Goal: Information Seeking & Learning: Find specific fact

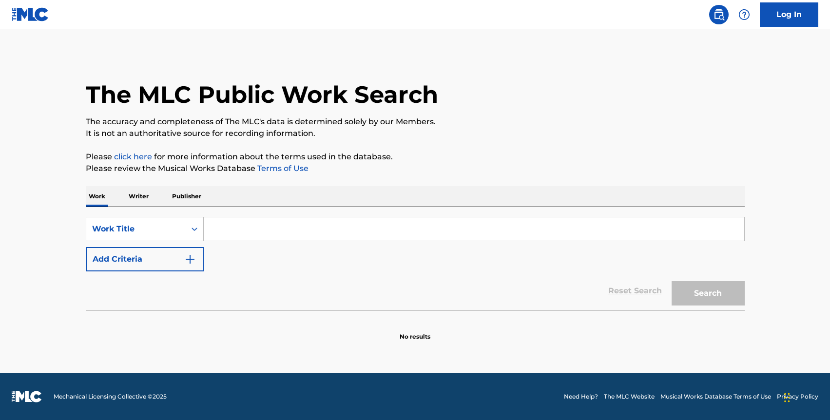
click at [132, 201] on p "Writer" at bounding box center [139, 196] width 26 height 20
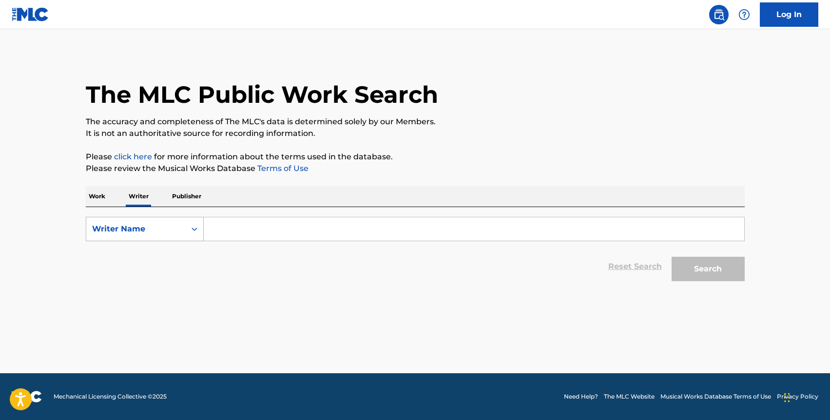
click at [136, 229] on div "Writer Name" at bounding box center [136, 229] width 88 height 12
click at [234, 227] on input "Search Form" at bounding box center [474, 228] width 540 height 23
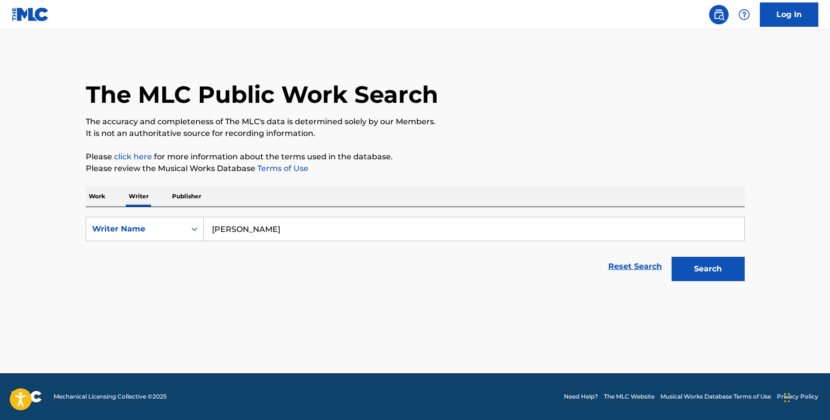
type input "[PERSON_NAME]"
click at [672, 257] on button "Search" at bounding box center [708, 269] width 73 height 24
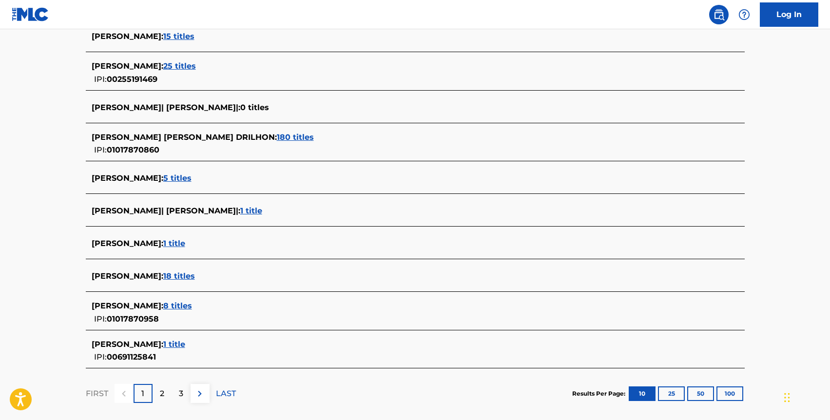
scroll to position [286, 0]
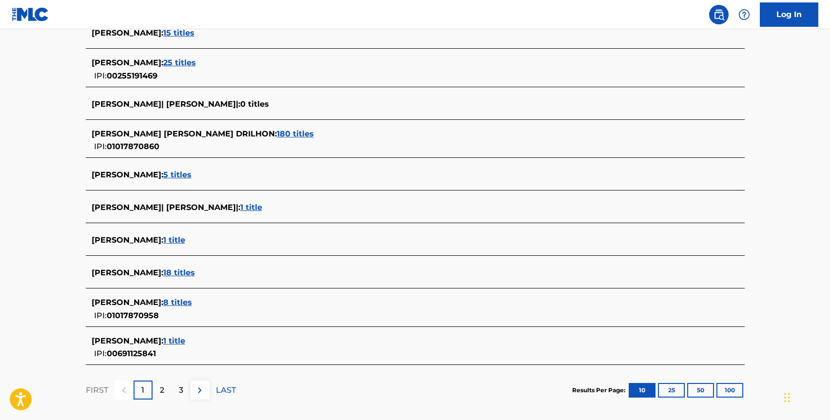
click at [282, 136] on span "180 titles" at bounding box center [295, 133] width 37 height 9
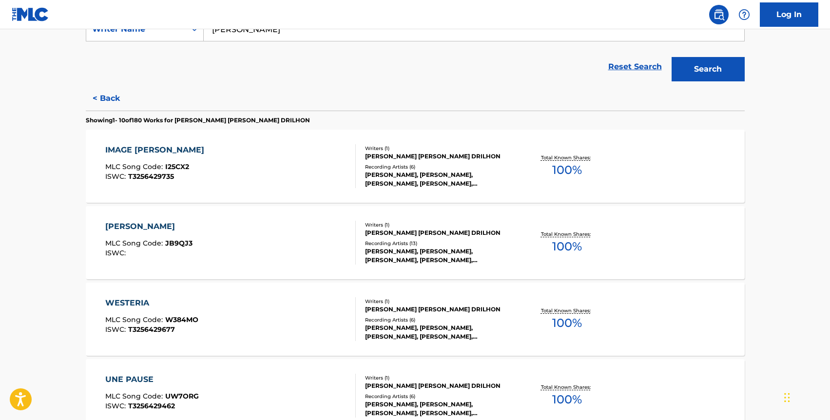
scroll to position [181, 0]
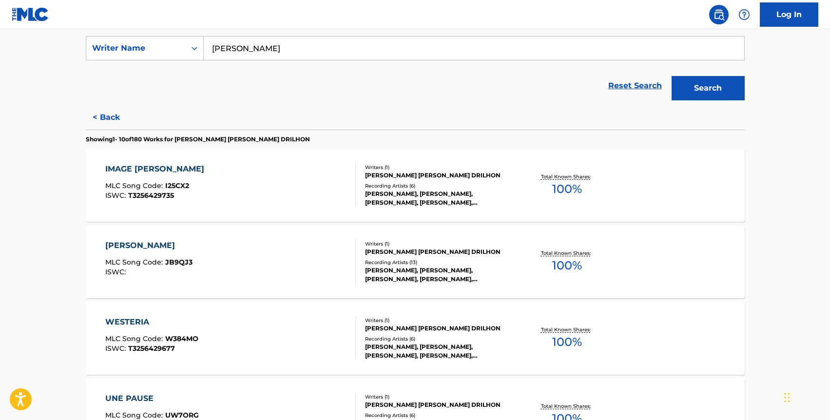
click at [275, 193] on div "IMAGE CELESTE MLC Song Code : I25CX2 ISWC : T3256429735" at bounding box center [230, 185] width 250 height 44
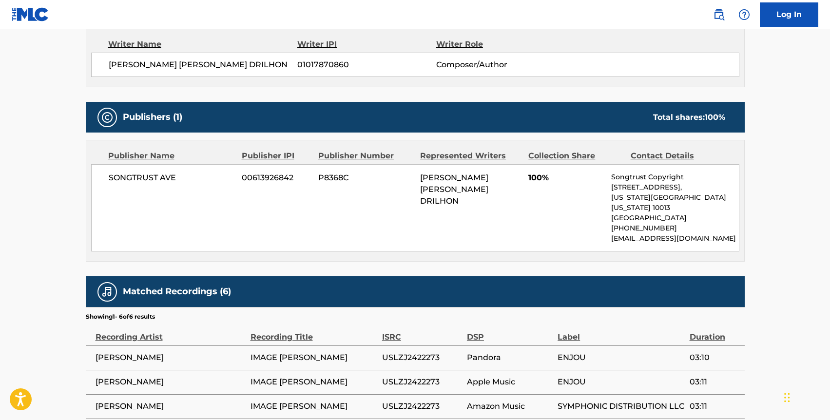
scroll to position [428, 0]
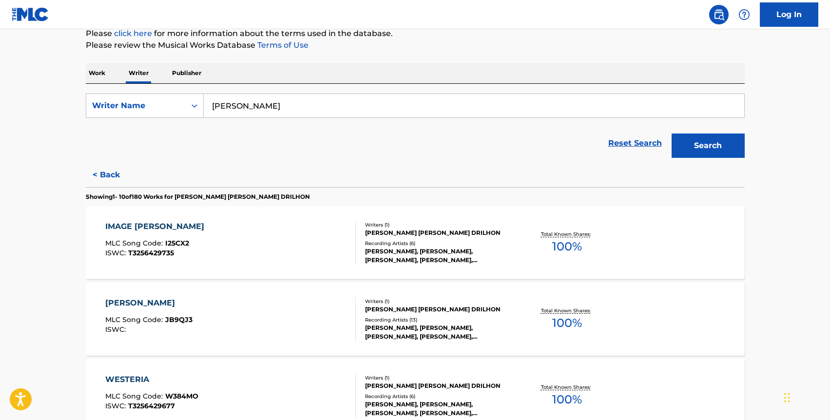
scroll to position [203, 0]
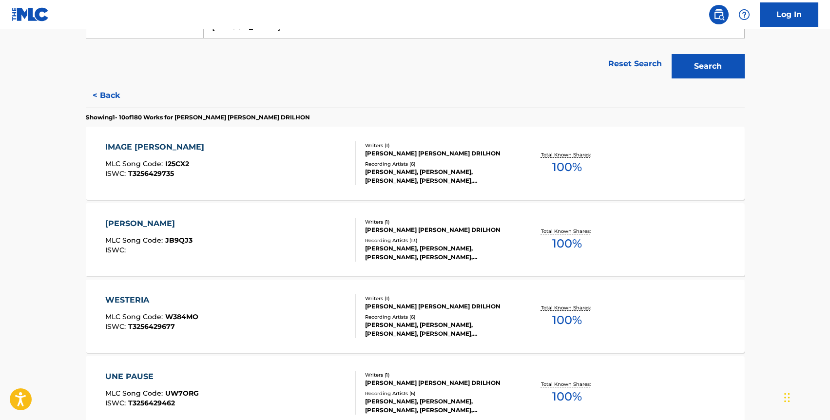
click at [206, 216] on div "[PERSON_NAME] MLC Song Code : JB9QJ3 ISWC : Writers ( 1 ) [PERSON_NAME] [PERSON…" at bounding box center [415, 239] width 659 height 73
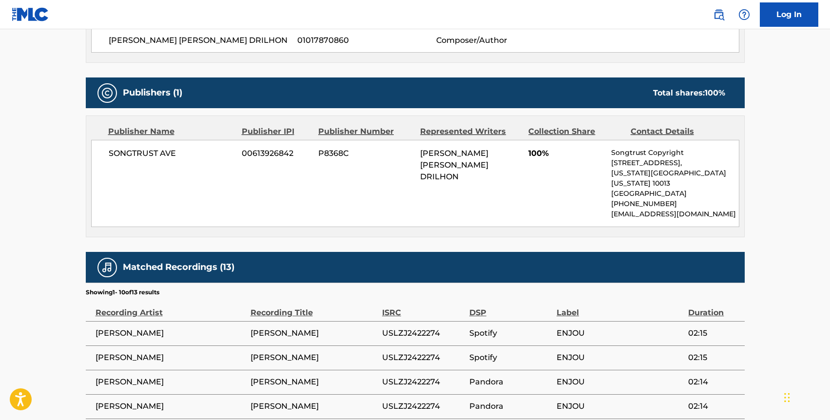
scroll to position [402, 0]
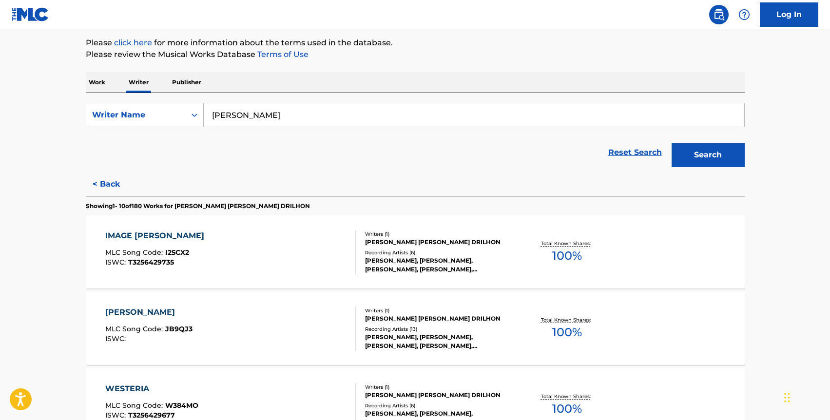
scroll to position [312, 0]
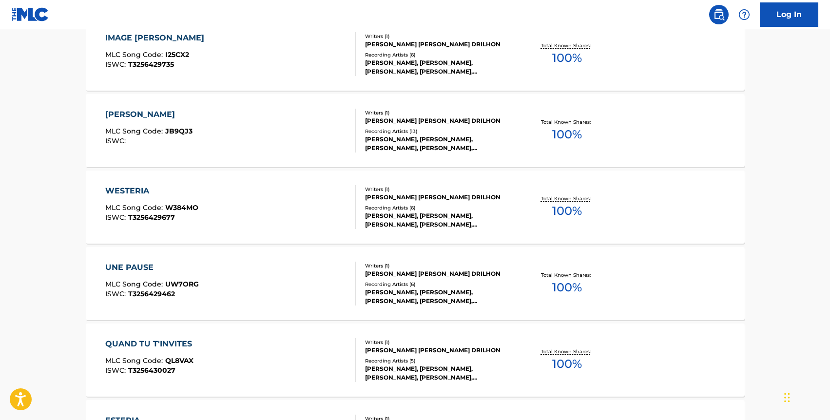
click at [128, 202] on div "WESTERIA MLC Song Code : W384MO ISWC : T3256429677" at bounding box center [151, 207] width 93 height 44
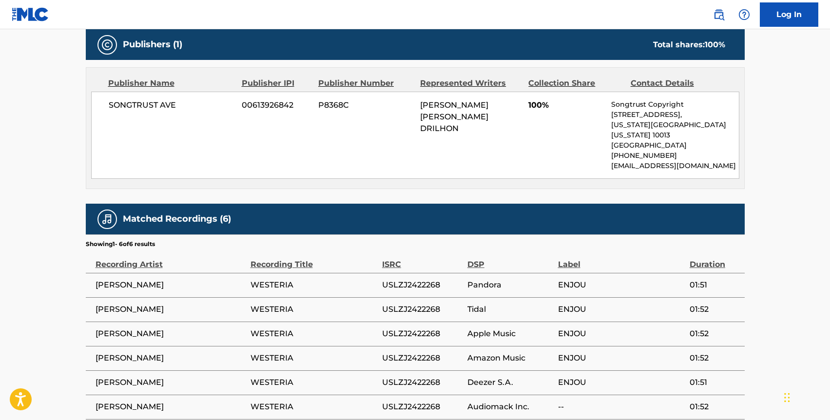
scroll to position [475, 0]
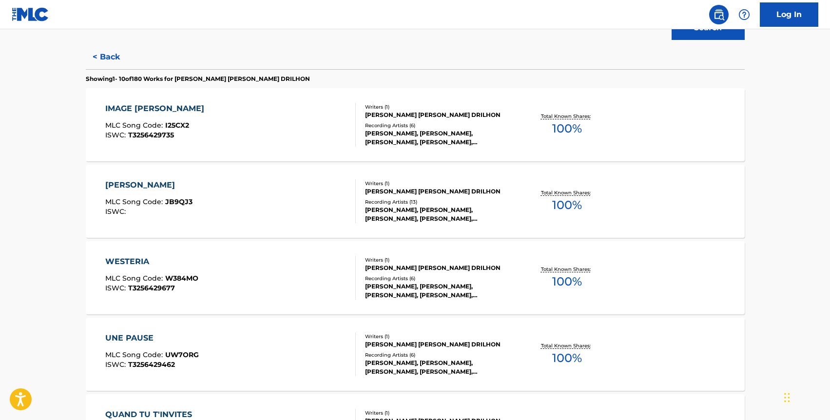
scroll to position [240, 0]
click at [197, 351] on div "UNE PAUSE MLC Song Code : UW7ORG ISWC : T3256429462" at bounding box center [152, 355] width 94 height 44
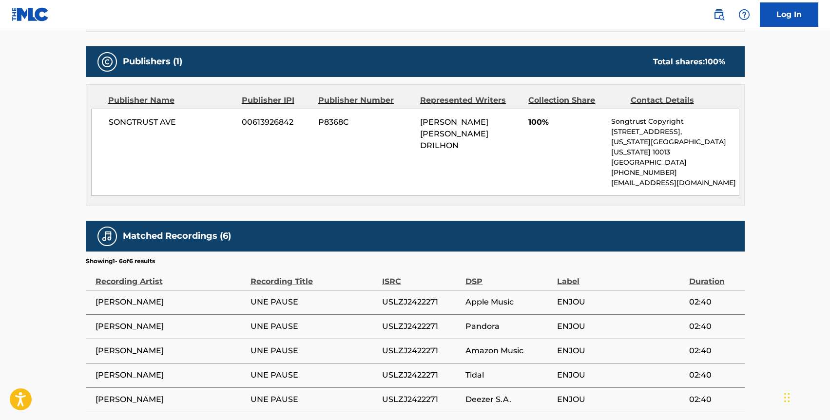
scroll to position [434, 0]
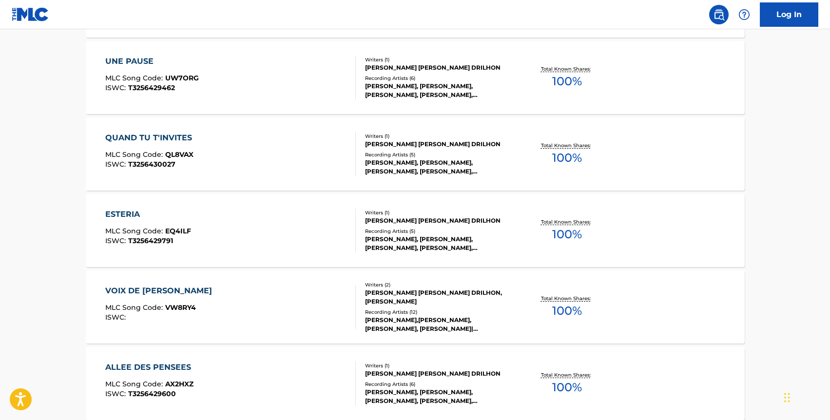
scroll to position [523, 0]
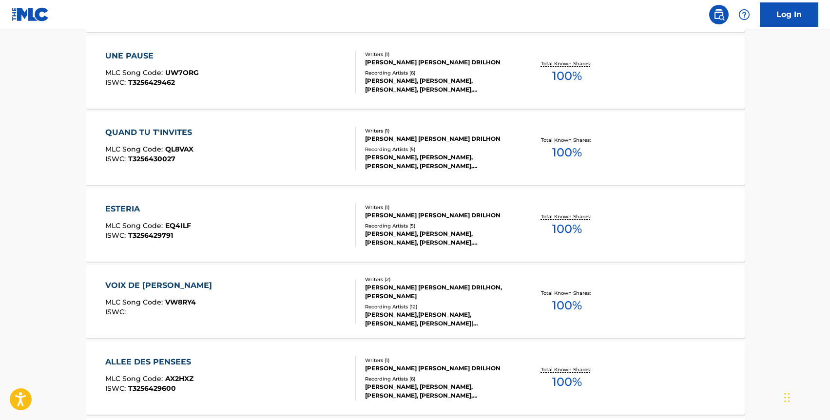
click at [186, 282] on div "VOIX DE [PERSON_NAME]" at bounding box center [161, 286] width 112 height 12
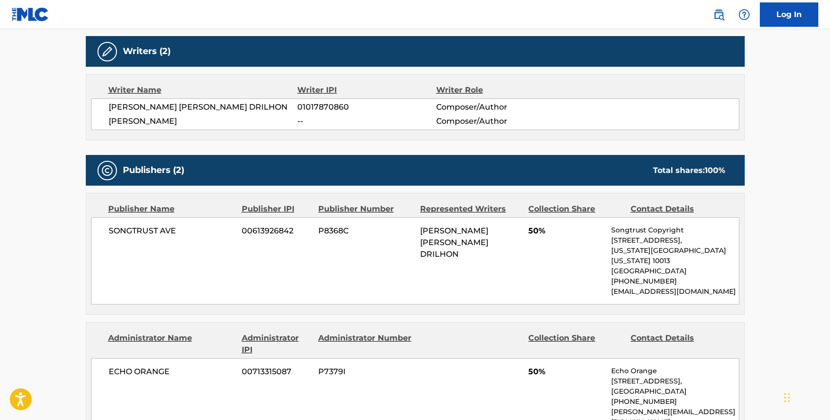
scroll to position [470, 0]
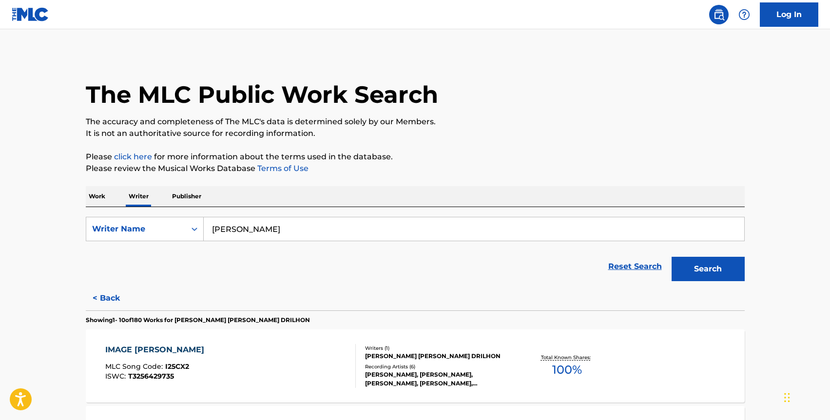
click at [131, 256] on div "Reset Search Search" at bounding box center [415, 266] width 659 height 39
click at [180, 196] on p "Publisher" at bounding box center [186, 196] width 35 height 20
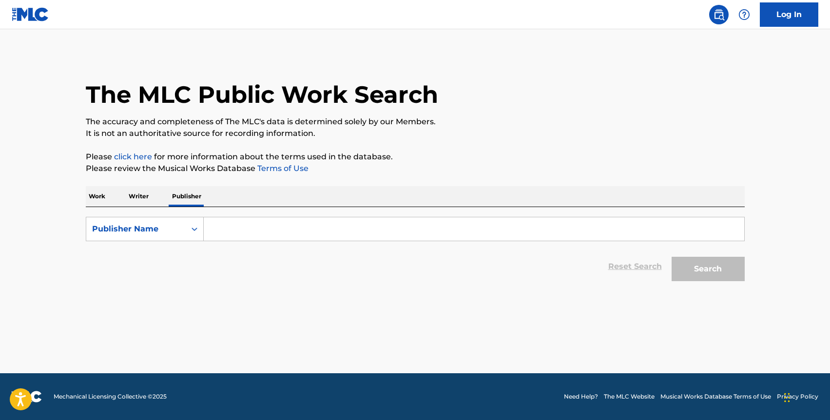
click at [177, 251] on div "Reset Search Search" at bounding box center [415, 266] width 659 height 39
click at [149, 198] on p "Writer" at bounding box center [139, 196] width 26 height 20
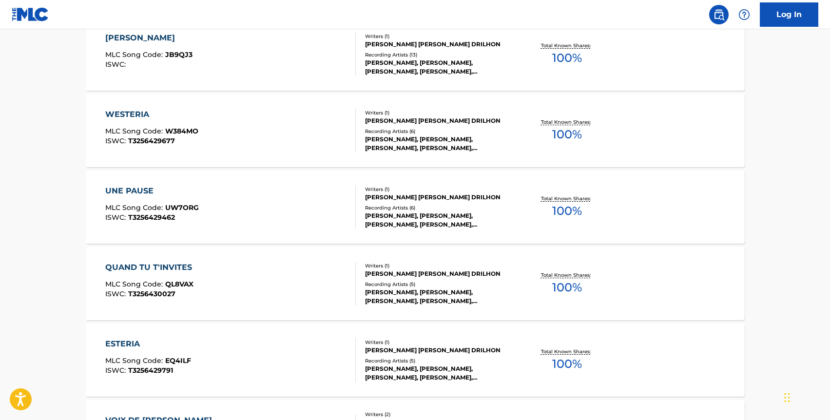
scroll to position [773, 0]
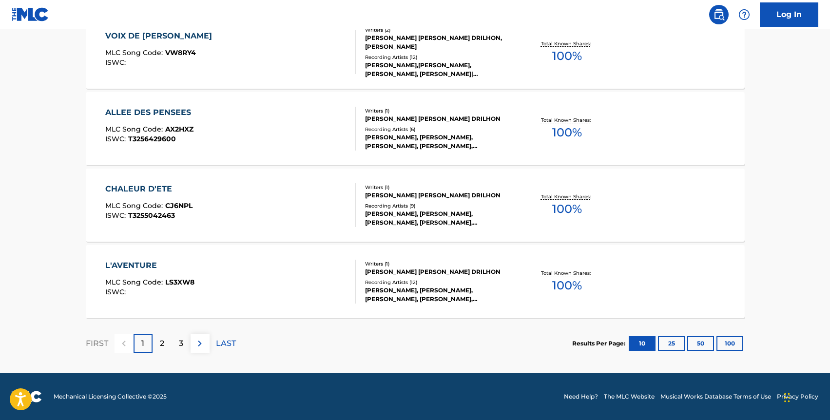
click at [179, 282] on span "LS3XW8" at bounding box center [179, 282] width 29 height 9
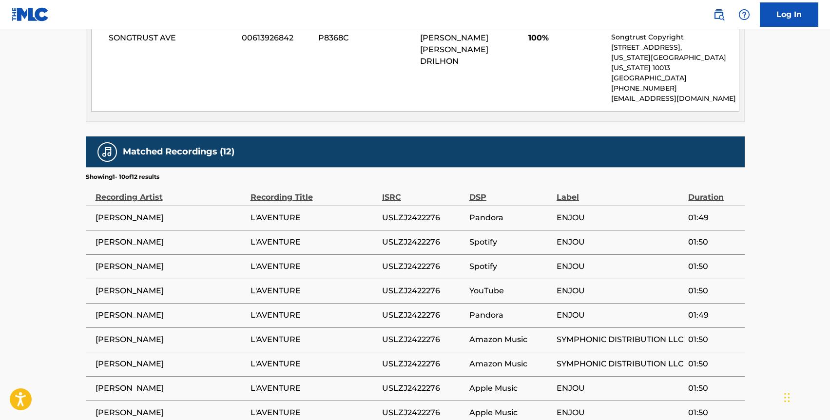
scroll to position [314, 0]
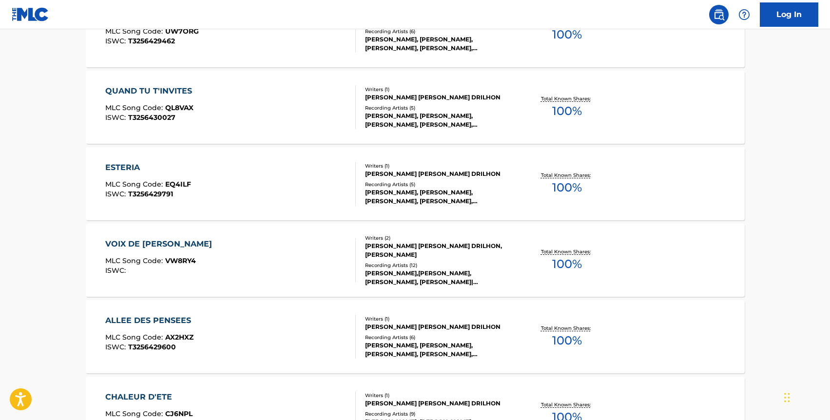
scroll to position [773, 0]
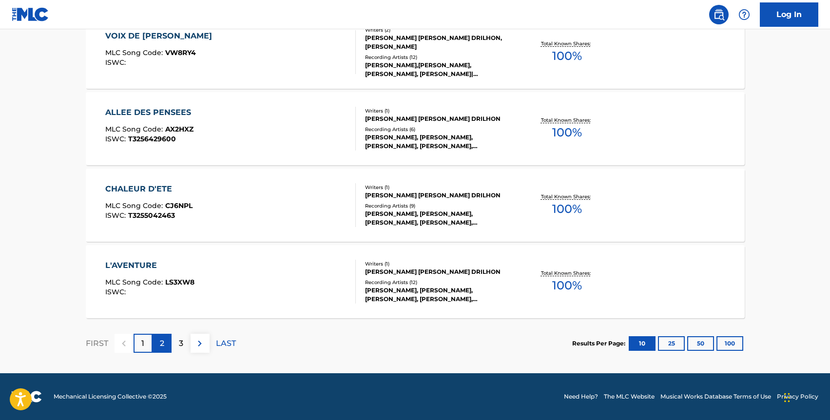
click at [167, 344] on div "2" at bounding box center [162, 343] width 19 height 19
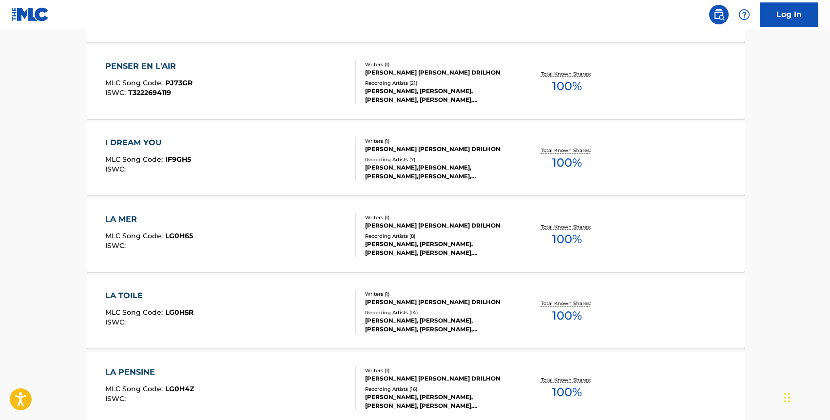
scroll to position [478, 0]
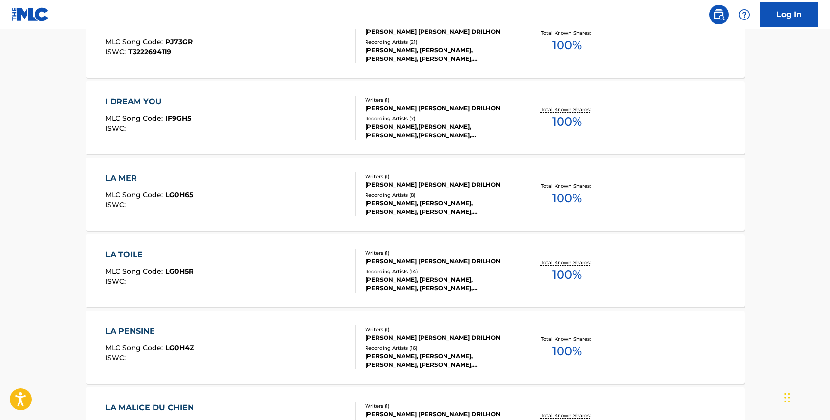
click at [181, 196] on span "LG0H65" at bounding box center [179, 195] width 28 height 9
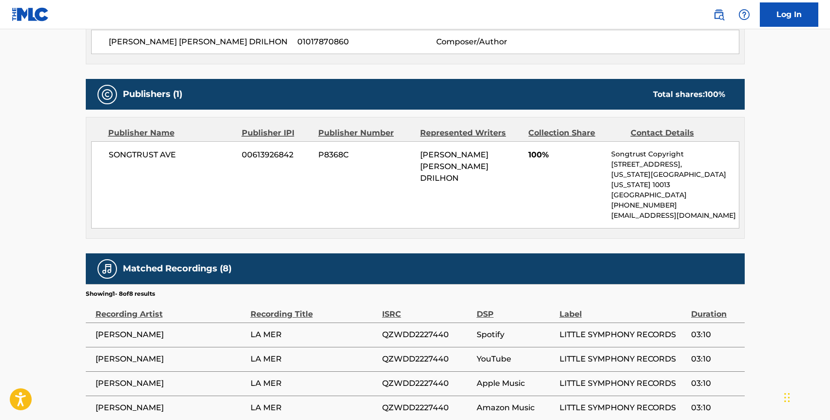
scroll to position [524, 0]
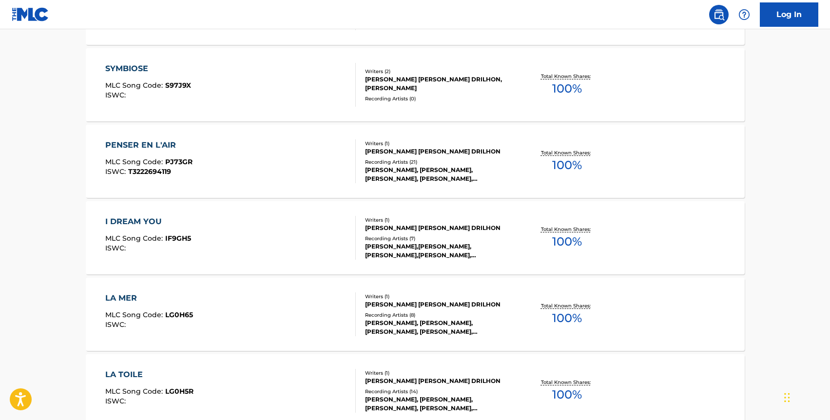
click at [184, 356] on div "LA TOILE MLC Song Code : LG0H5R ISWC : Writers ( 1 ) PAUL JEAN EMMANUEL MARIE D…" at bounding box center [415, 390] width 659 height 73
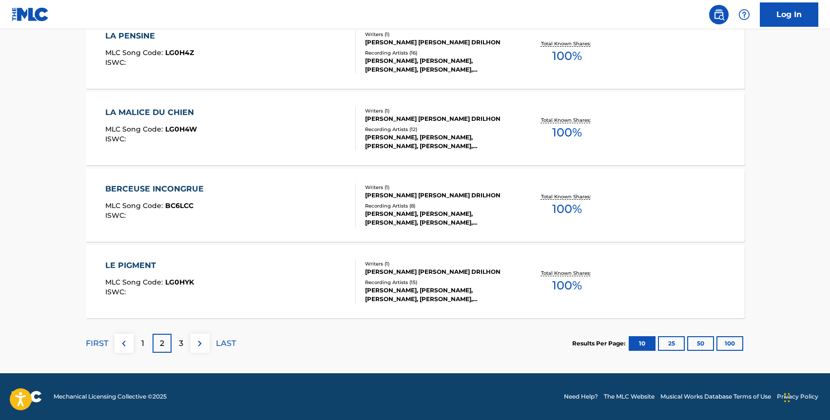
click at [148, 252] on div "LE PIGMENT MLC Song Code : LG0HYK ISWC : Writers ( 1 ) PAUL JEAN EMMANUEL MARIE…" at bounding box center [415, 281] width 659 height 73
click at [183, 342] on div "3" at bounding box center [181, 343] width 19 height 19
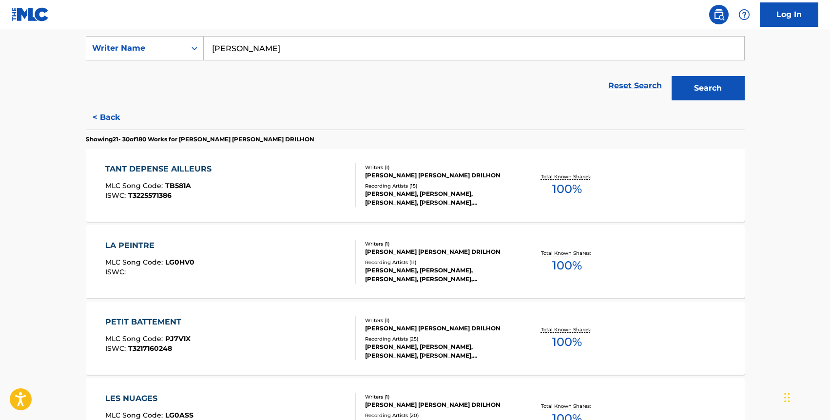
click at [206, 200] on div "TANT DEPENSE AILLEURS MLC Song Code : TB581A ISWC : T3225571386" at bounding box center [160, 185] width 111 height 44
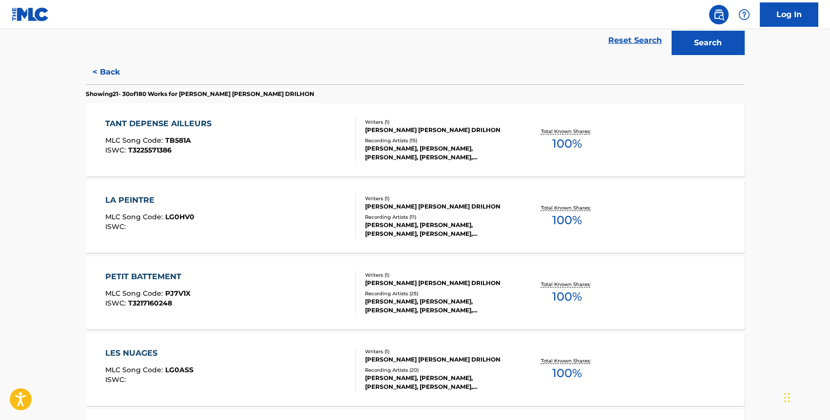
click at [137, 220] on span "MLC Song Code :" at bounding box center [135, 216] width 60 height 9
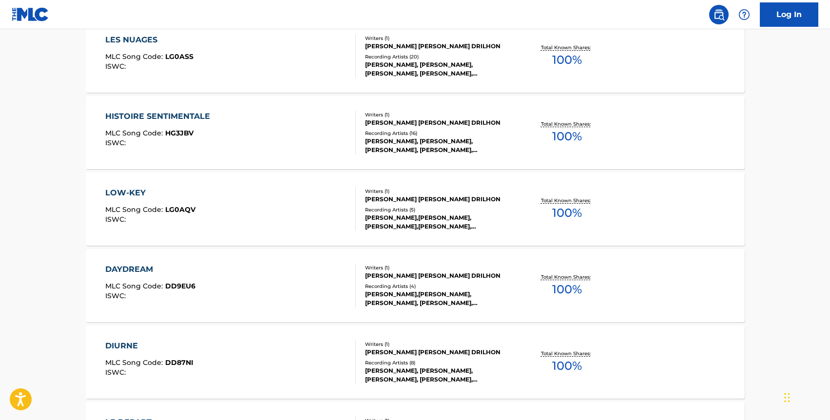
click at [165, 295] on div "ISWC :" at bounding box center [150, 295] width 90 height 7
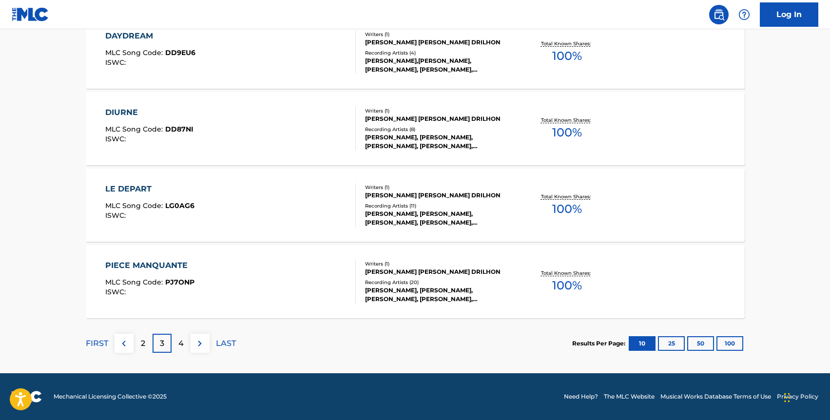
click at [188, 275] on div "PIECE MANQUANTE MLC Song Code : PJ7ONP ISWC :" at bounding box center [149, 282] width 89 height 44
click at [737, 344] on button "100" at bounding box center [729, 343] width 27 height 15
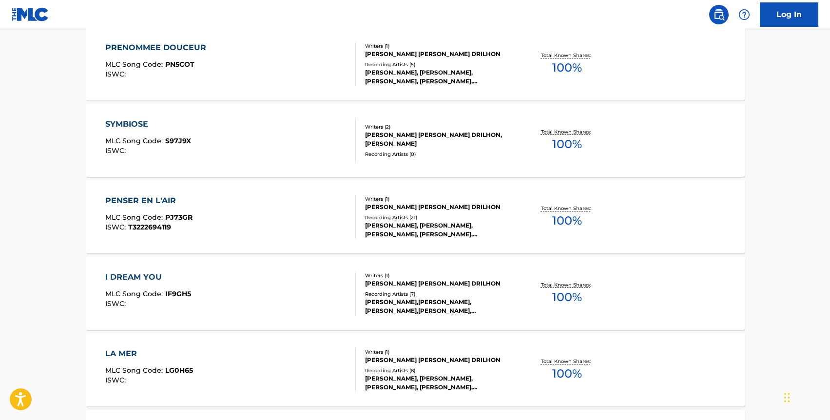
click at [350, 232] on div at bounding box center [351, 217] width 8 height 44
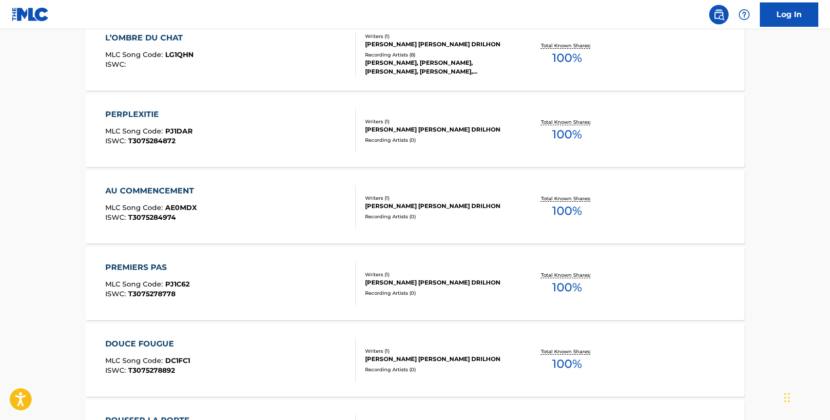
click at [244, 349] on div "DOUCE FOUGUE MLC Song Code : DC1FC1 ISWC : T3075278892" at bounding box center [230, 360] width 250 height 44
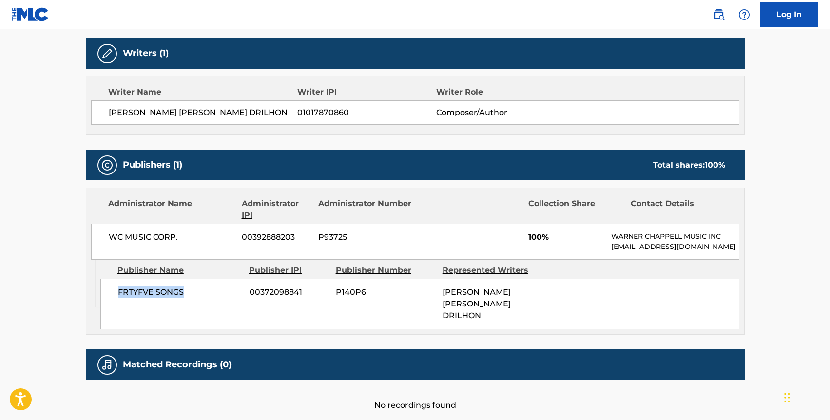
drag, startPoint x: 191, startPoint y: 292, endPoint x: 118, endPoint y: 291, distance: 72.1
click at [118, 291] on span "FRTYFVE SONGS" at bounding box center [180, 293] width 124 height 12
copy span "FRTYFVE SONGS"
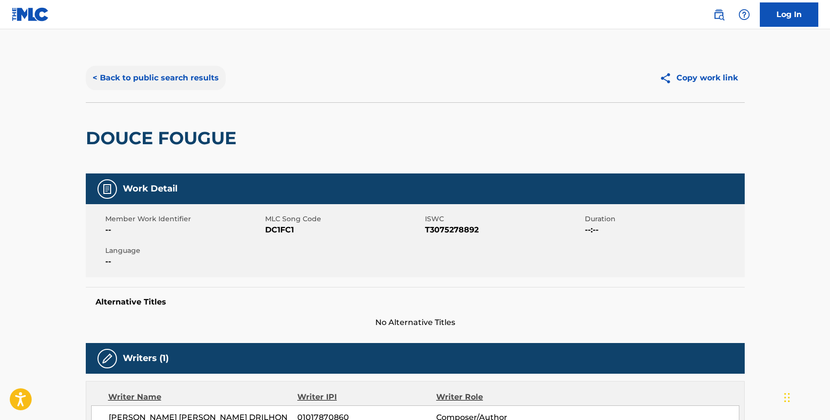
click at [125, 86] on button "< Back to public search results" at bounding box center [156, 78] width 140 height 24
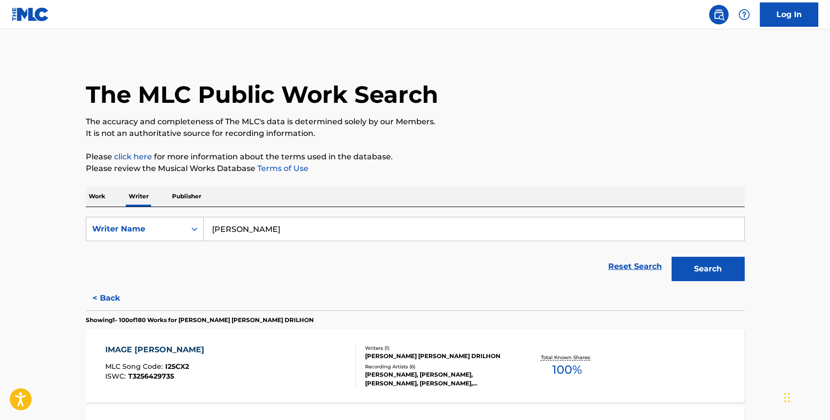
click at [188, 196] on p "Publisher" at bounding box center [186, 196] width 35 height 20
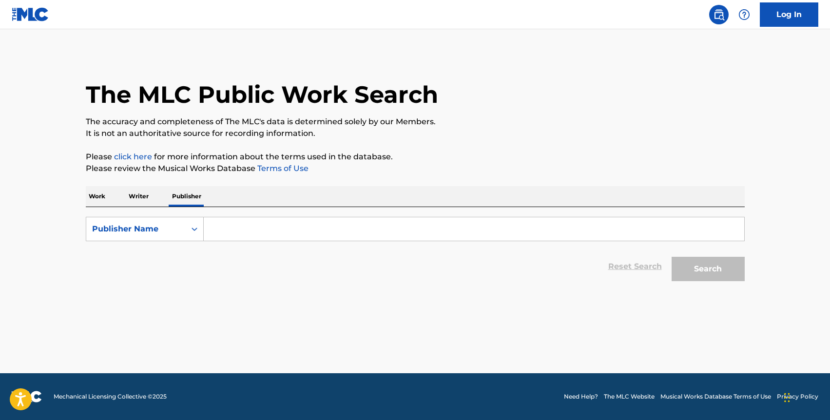
click at [219, 231] on input "Search Form" at bounding box center [474, 228] width 540 height 23
paste input "FRTYFVE SONGS"
type input "FRTYFVE SONGS"
click at [672, 257] on button "Search" at bounding box center [708, 269] width 73 height 24
click at [141, 197] on p "Writer" at bounding box center [139, 196] width 26 height 20
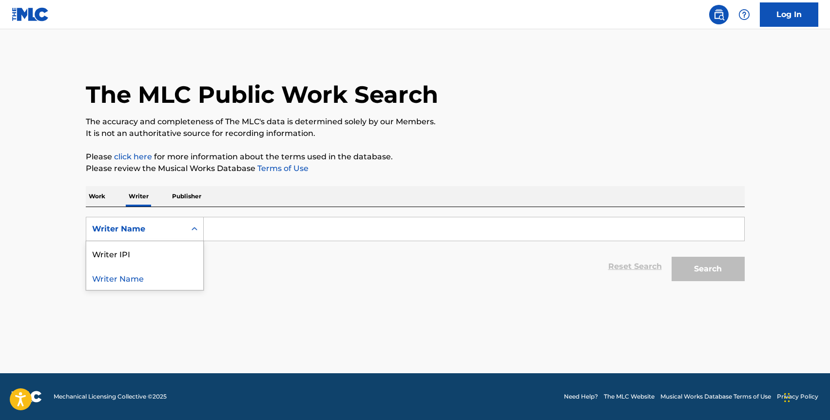
click at [148, 228] on div "Writer Name" at bounding box center [136, 229] width 88 height 12
click at [226, 233] on input "Search Form" at bounding box center [474, 228] width 540 height 23
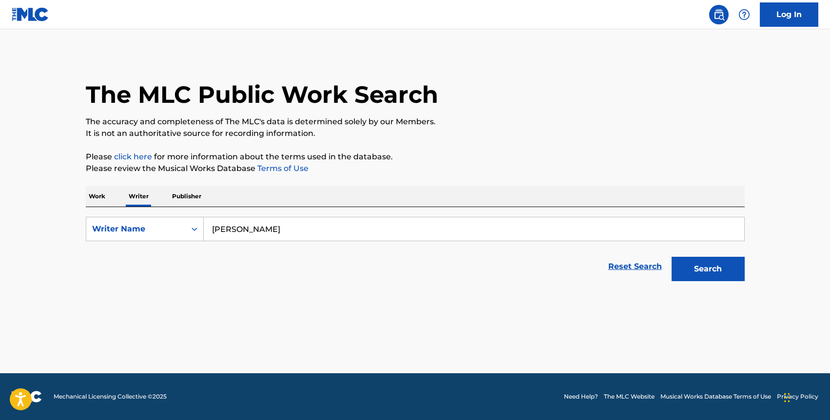
type input "[PERSON_NAME]"
click at [672, 257] on button "Search" at bounding box center [708, 269] width 73 height 24
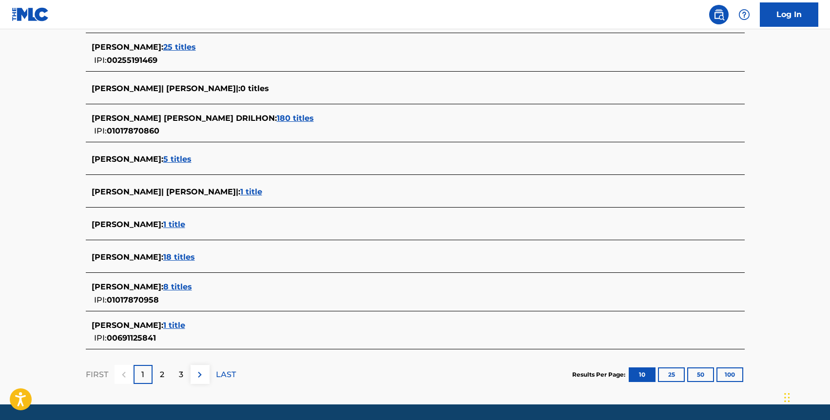
scroll to position [305, 0]
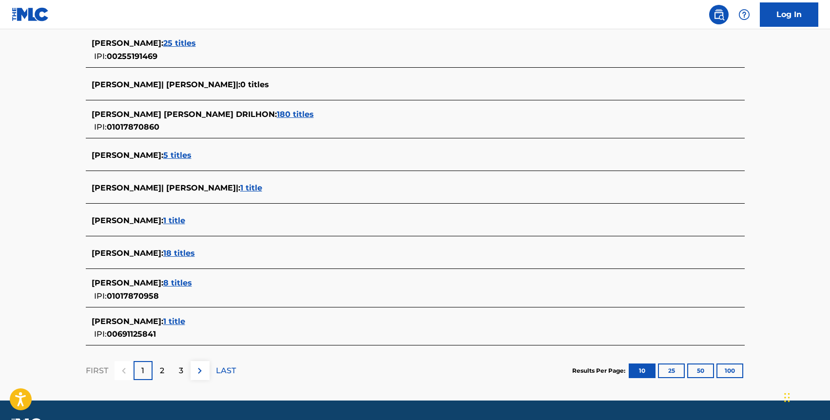
click at [277, 113] on span "180 titles" at bounding box center [295, 114] width 37 height 9
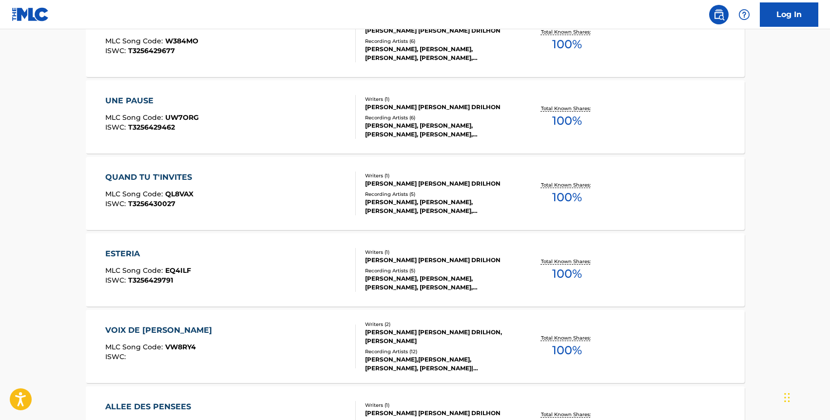
scroll to position [773, 0]
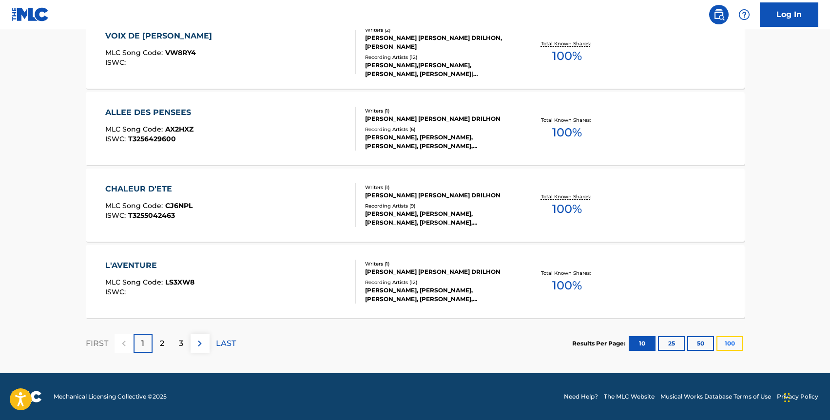
click at [729, 347] on button "100" at bounding box center [729, 343] width 27 height 15
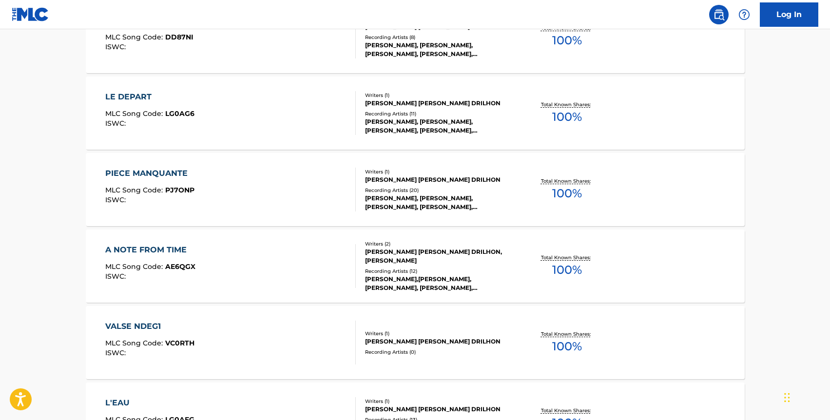
scroll to position [2433, 0]
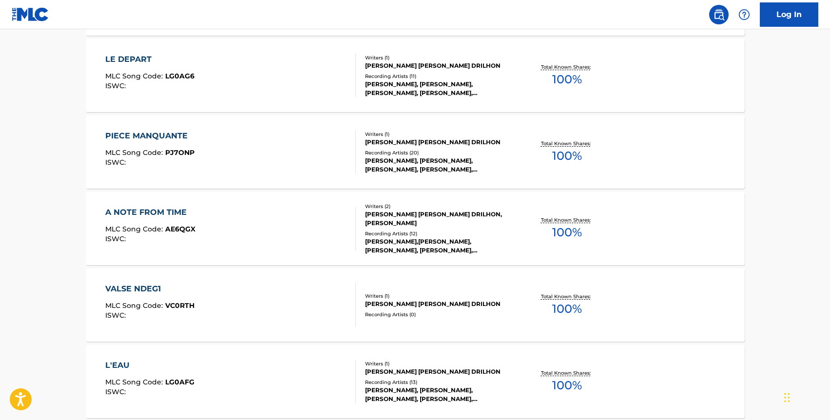
click at [336, 280] on div "VALSE NDEG1 MLC Song Code : VC0RTH ISWC : Writers ( 1 ) [PERSON_NAME] [PERSON_N…" at bounding box center [415, 305] width 659 height 73
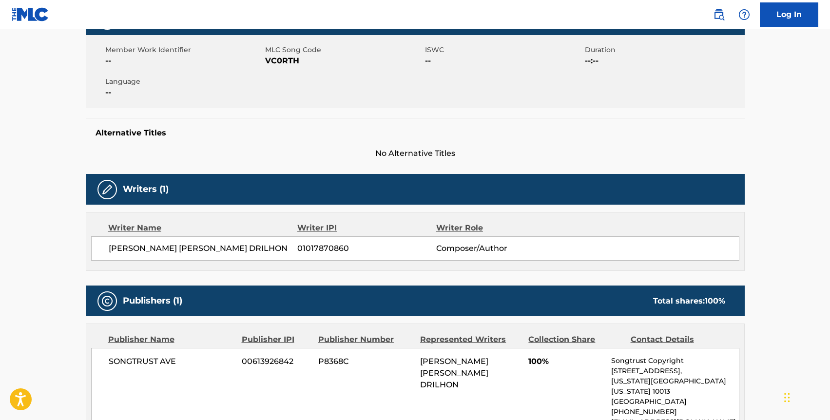
scroll to position [170, 0]
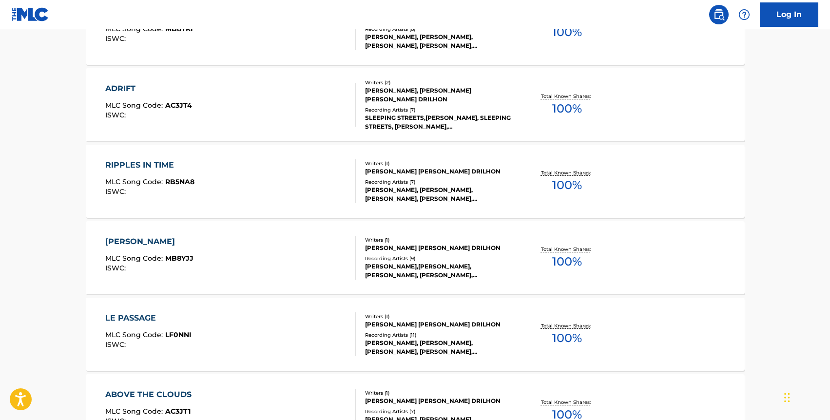
scroll to position [4011, 0]
click at [210, 245] on div "[PERSON_NAME] MLC Song Code : MB8YJJ ISWC :" at bounding box center [230, 257] width 250 height 44
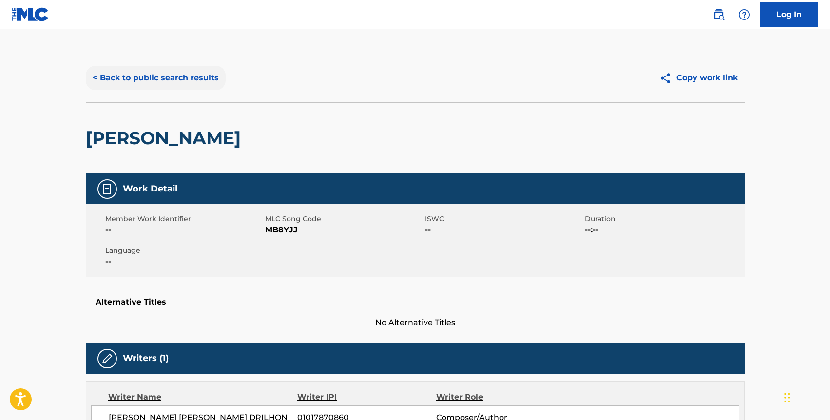
click at [176, 74] on button "< Back to public search results" at bounding box center [156, 78] width 140 height 24
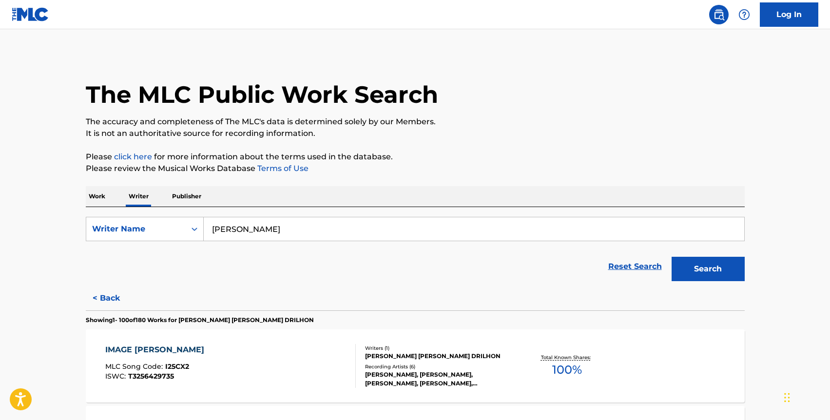
click at [97, 195] on p "Work" at bounding box center [97, 196] width 22 height 20
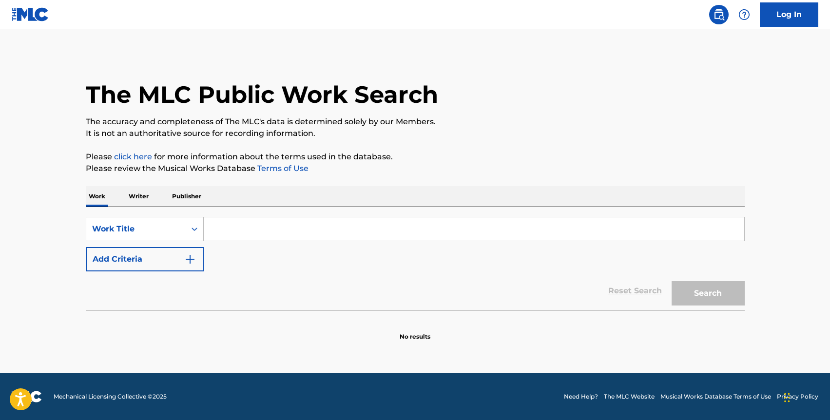
click at [237, 233] on input "Search Form" at bounding box center [474, 228] width 540 height 23
type input "Une Pause"
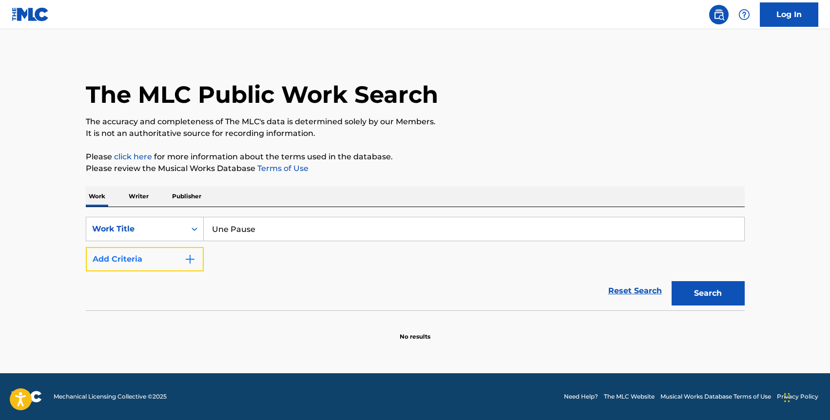
click at [170, 253] on button "Add Criteria" at bounding box center [145, 259] width 118 height 24
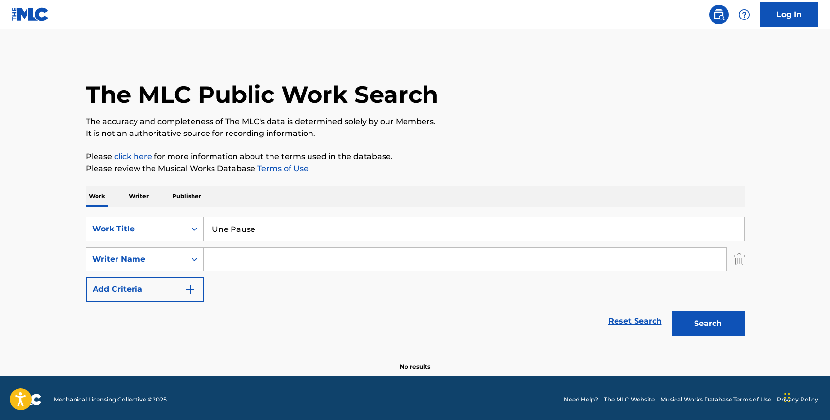
click at [242, 255] on input "Search Form" at bounding box center [465, 259] width 522 height 23
type input "P"
paste input "Une pause"
click at [277, 264] on input "Une pause" at bounding box center [465, 259] width 522 height 23
drag, startPoint x: 277, startPoint y: 262, endPoint x: 189, endPoint y: 257, distance: 88.8
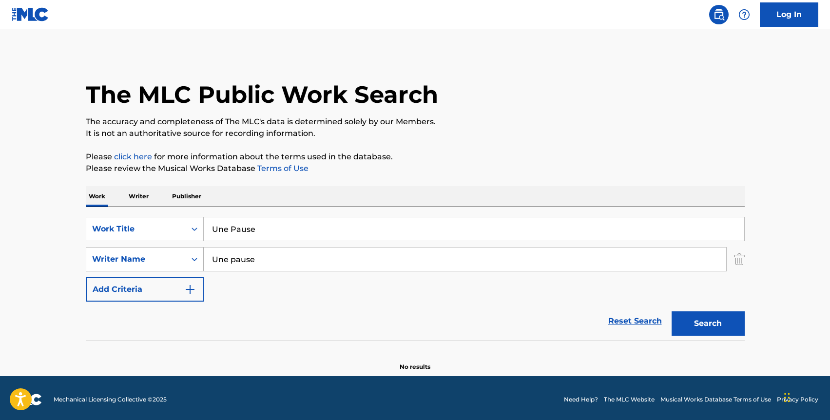
click at [189, 257] on div "SearchWithCriteria628f544c-2680-4dc6-bd42-d79c0e064f84 Writer Name Une pause" at bounding box center [415, 259] width 659 height 24
type input "[PERSON_NAME]"
click at [672, 311] on button "Search" at bounding box center [708, 323] width 73 height 24
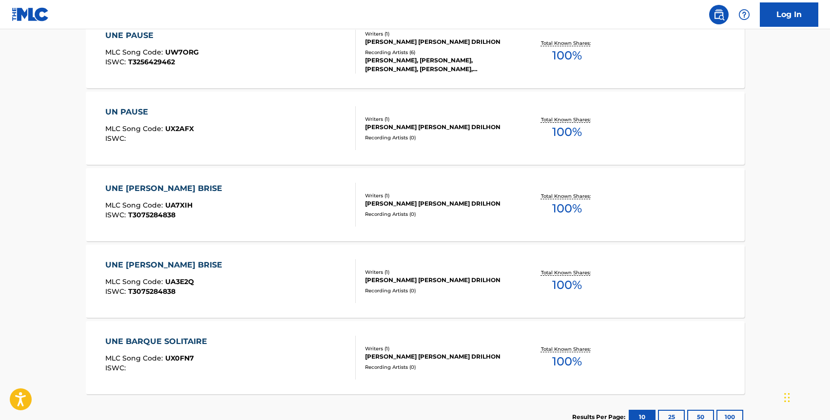
scroll to position [343, 0]
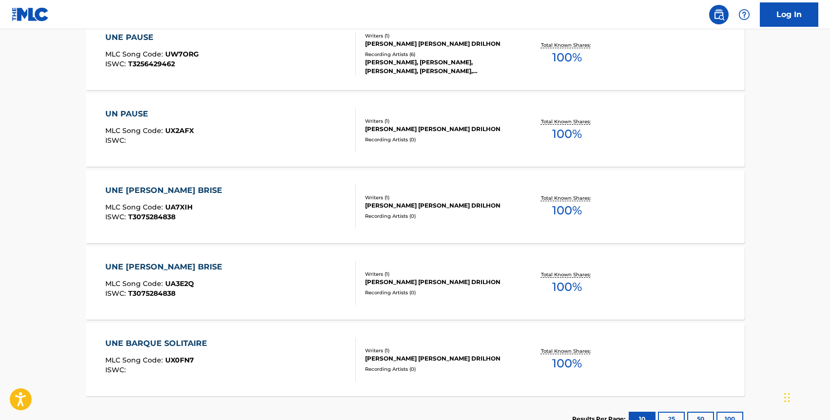
click at [246, 59] on div "UNE PAUSE MLC Song Code : UW7ORG ISWC : T3256429462" at bounding box center [230, 54] width 250 height 44
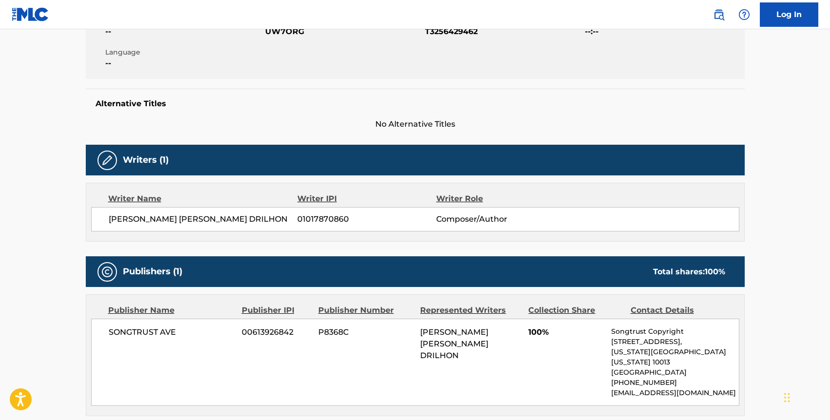
scroll to position [198, 0]
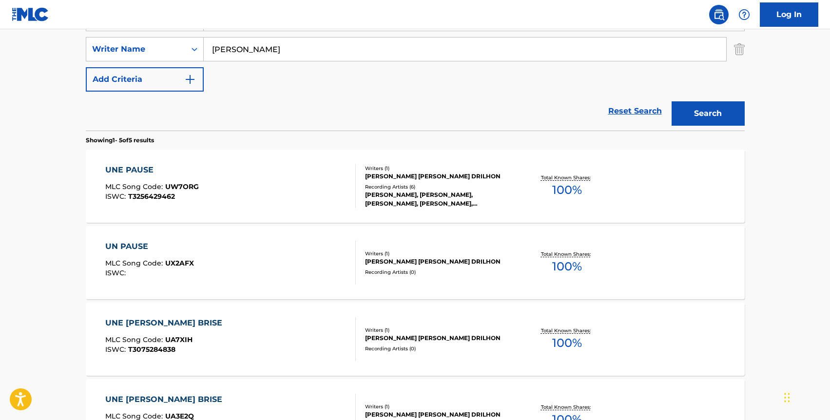
scroll to position [115, 0]
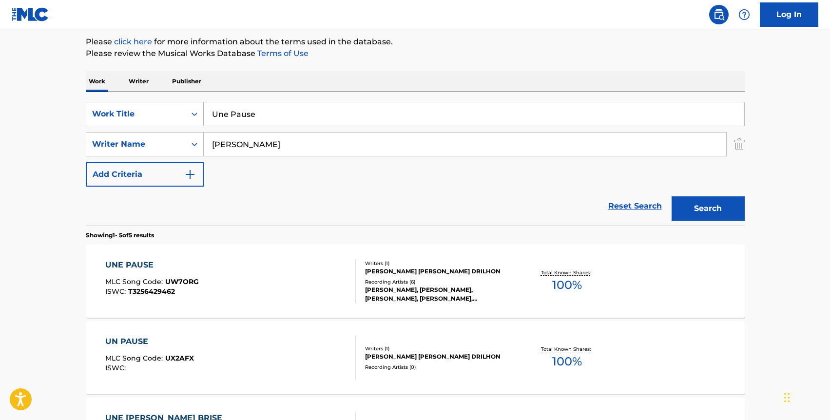
drag, startPoint x: 269, startPoint y: 113, endPoint x: 202, endPoint y: 113, distance: 67.3
click at [202, 113] on div "SearchWithCriteria50859b41-c216-4e39-900b-704d7aa30e3c Work Title Une Pause" at bounding box center [415, 114] width 659 height 24
paste input "Bleu Nuit"
type input "Bleu Nuit"
click at [672, 196] on button "Search" at bounding box center [708, 208] width 73 height 24
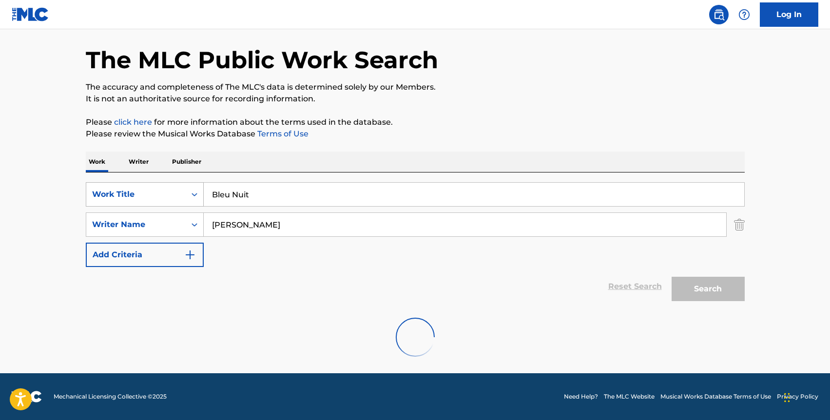
scroll to position [110, 0]
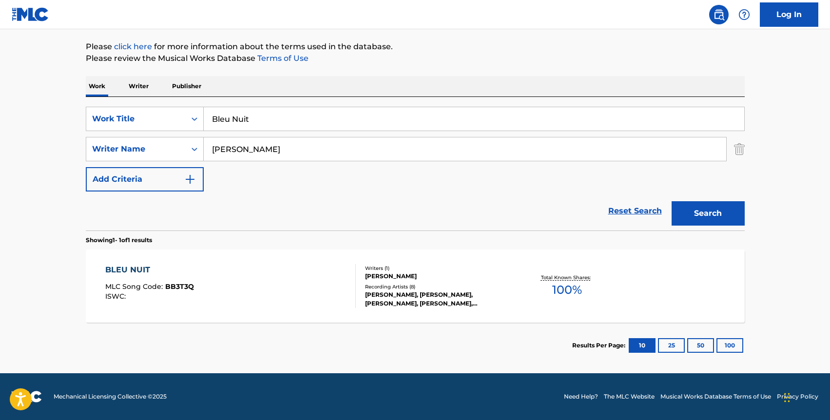
click at [225, 252] on div "BLEU NUIT MLC Song Code : BB3T3Q ISWC : Writers ( 1 ) [PERSON_NAME] Recording A…" at bounding box center [415, 286] width 659 height 73
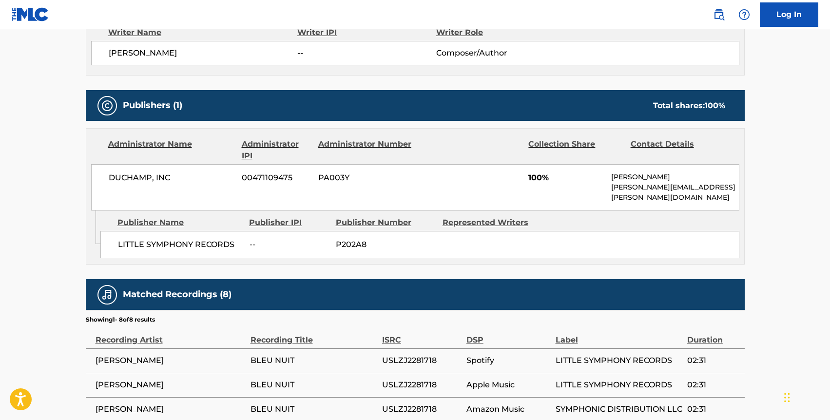
scroll to position [91, 0]
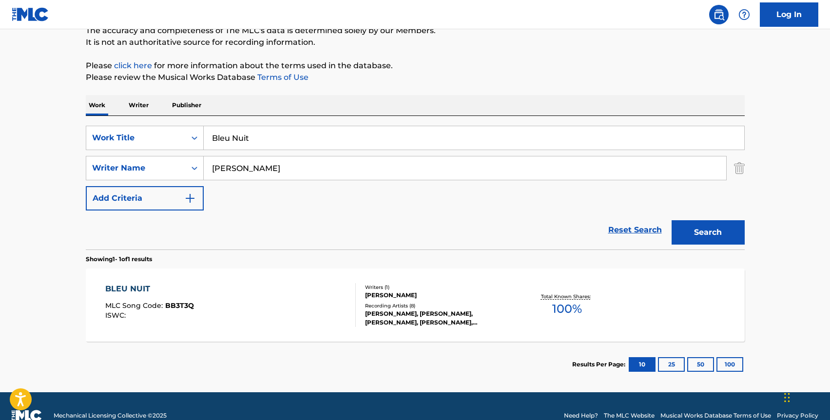
drag, startPoint x: 289, startPoint y: 131, endPoint x: 306, endPoint y: 140, distance: 18.7
click at [306, 140] on input "Bleu Nuit" at bounding box center [474, 137] width 540 height 23
paste input "Le Jardin [GEOGRAPHIC_DATA]"
type input "Le Jardin [GEOGRAPHIC_DATA]"
click at [672, 220] on button "Search" at bounding box center [708, 232] width 73 height 24
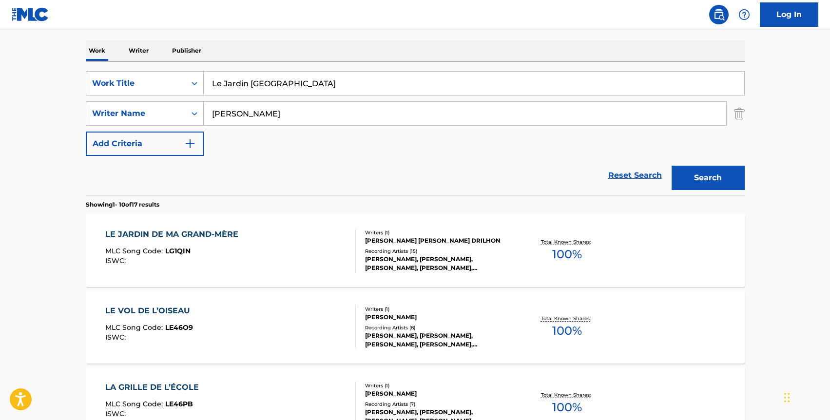
scroll to position [147, 0]
click at [229, 231] on div "LE JARDIN DE MA GRAND-MÈRE" at bounding box center [174, 234] width 138 height 12
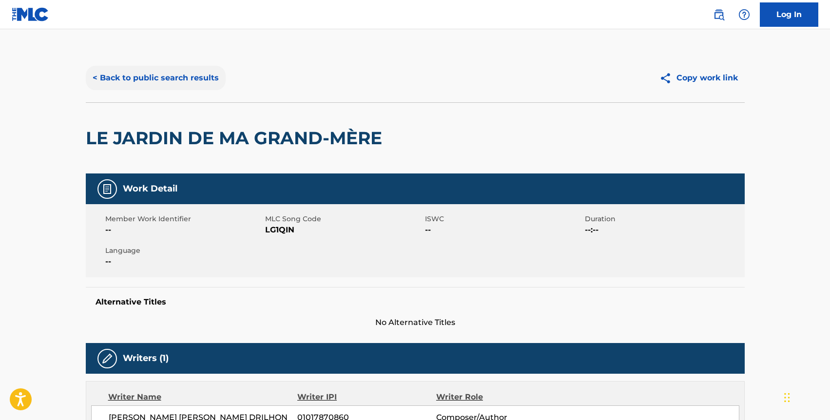
click at [108, 81] on button "< Back to public search results" at bounding box center [156, 78] width 140 height 24
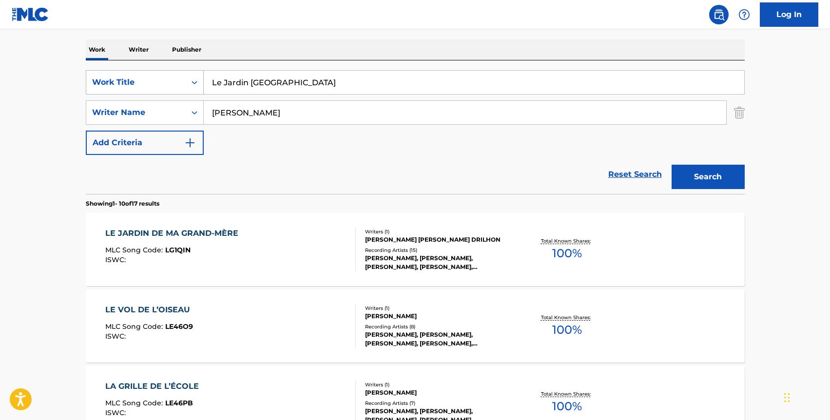
drag, startPoint x: 347, startPoint y: 77, endPoint x: 198, endPoint y: 77, distance: 149.1
click at [198, 77] on div "SearchWithCriteria50859b41-c216-4e39-900b-704d7aa30e3c Work Title [GEOGRAPHIC_D…" at bounding box center [415, 82] width 659 height 24
paste input "Vol De L'oiseau"
type input "Le Vol De L'oiseau"
click at [672, 165] on button "Search" at bounding box center [708, 177] width 73 height 24
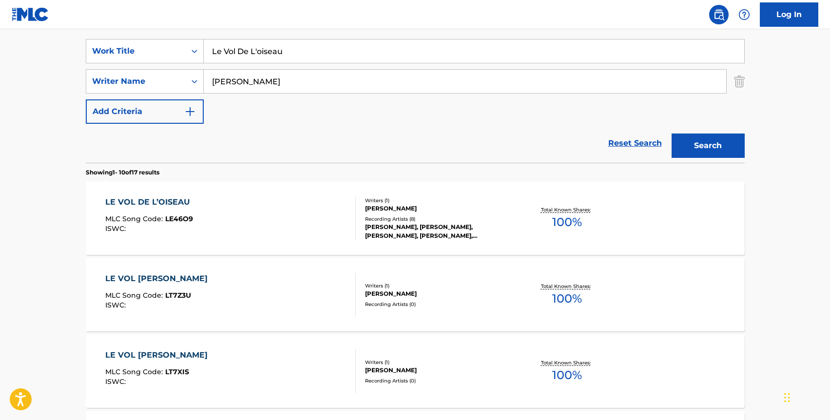
scroll to position [180, 0]
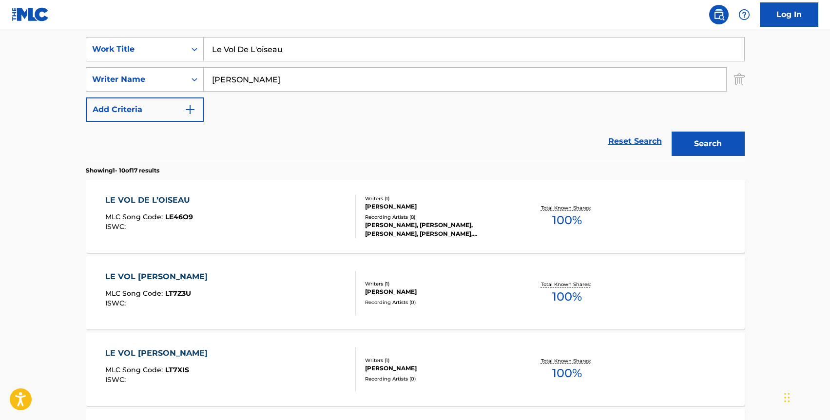
click at [236, 200] on div "LE VOL DE L’OISEAU MLC Song Code : LE46O9 ISWC :" at bounding box center [230, 216] width 250 height 44
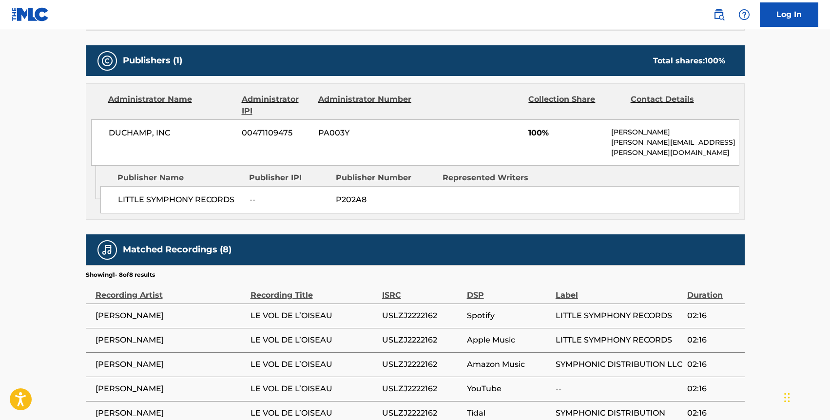
scroll to position [470, 0]
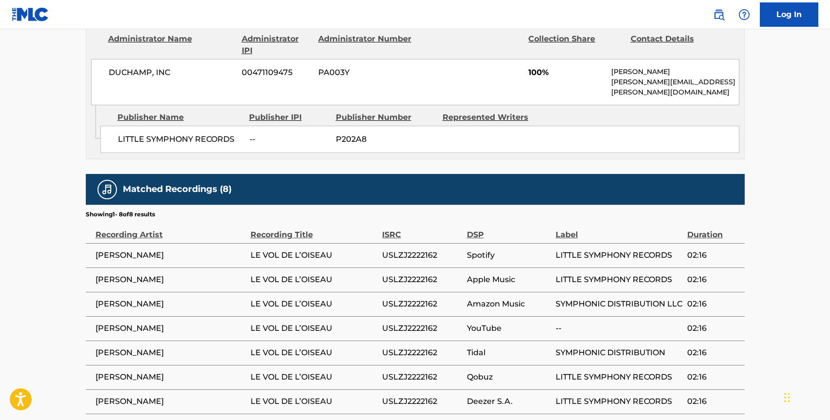
scroll to position [180, 0]
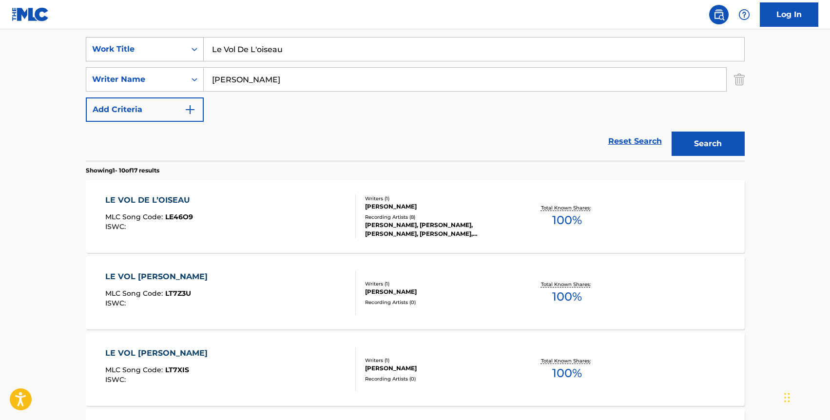
drag, startPoint x: 302, startPoint y: 55, endPoint x: 161, endPoint y: 48, distance: 141.0
click at [161, 48] on div "SearchWithCriteria50859b41-c216-4e39-900b-704d7aa30e3c Work Title Le Vol De L'o…" at bounding box center [415, 49] width 659 height 24
paste input "'aventure"
type input "L'aventure"
click at [672, 132] on button "Search" at bounding box center [708, 144] width 73 height 24
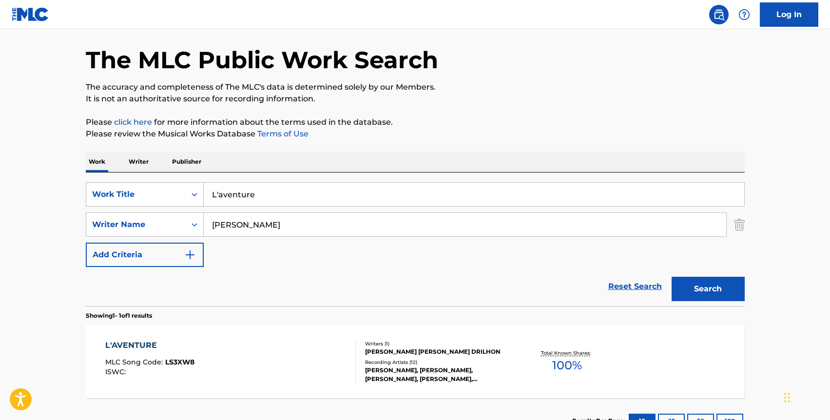
scroll to position [110, 0]
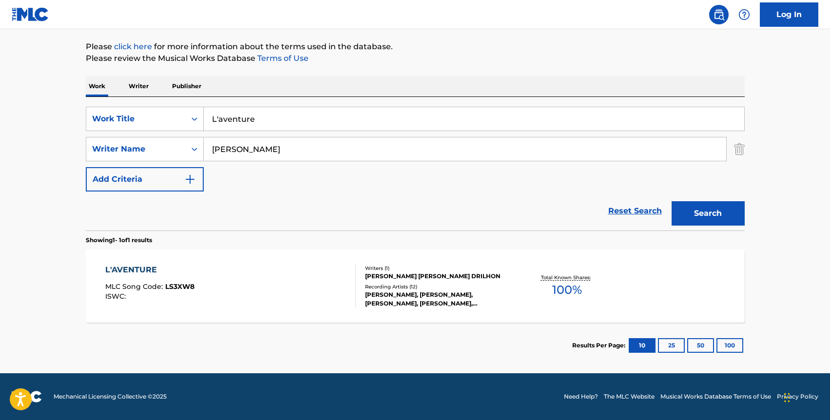
click at [279, 250] on div "L'AVENTURE MLC Song Code : LS3XW8 ISWC : Writers ( 1 ) [PERSON_NAME] [PERSON_NA…" at bounding box center [415, 286] width 659 height 73
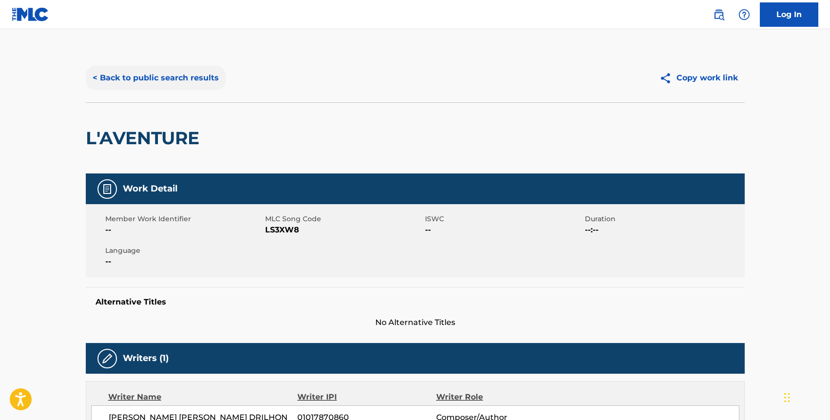
click at [154, 79] on button "< Back to public search results" at bounding box center [156, 78] width 140 height 24
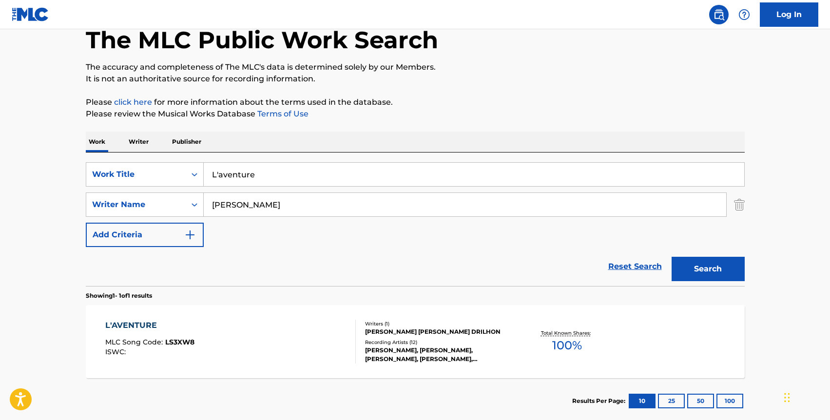
drag, startPoint x: 271, startPoint y: 175, endPoint x: 214, endPoint y: 174, distance: 57.0
click at [214, 174] on input "L'aventure" at bounding box center [474, 174] width 540 height 23
type input "L"
paste input "L'aventure"
type input "L'aventure"
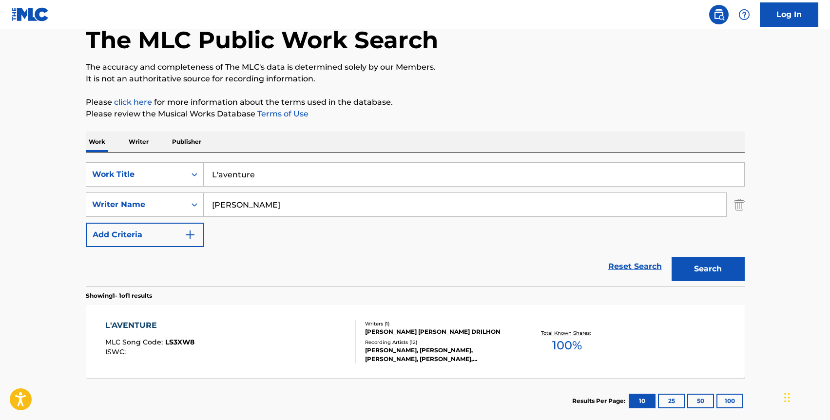
click at [672, 257] on button "Search" at bounding box center [708, 269] width 73 height 24
click at [270, 348] on div "L'AVENTURE MLC Song Code : LS3XW8 ISWC :" at bounding box center [230, 342] width 250 height 44
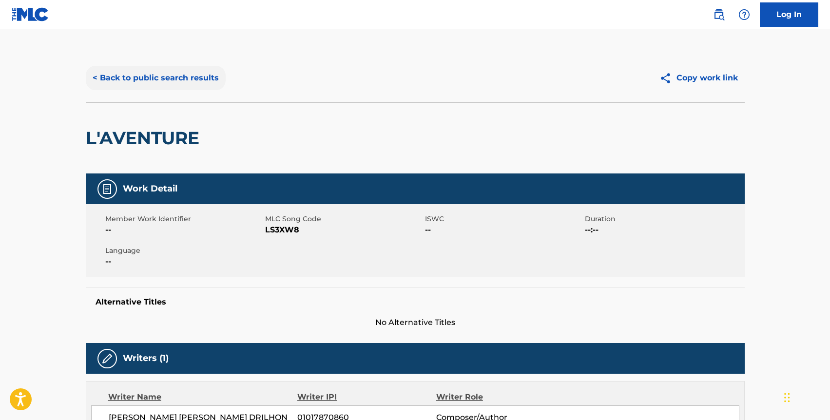
click at [152, 70] on button "< Back to public search results" at bounding box center [156, 78] width 140 height 24
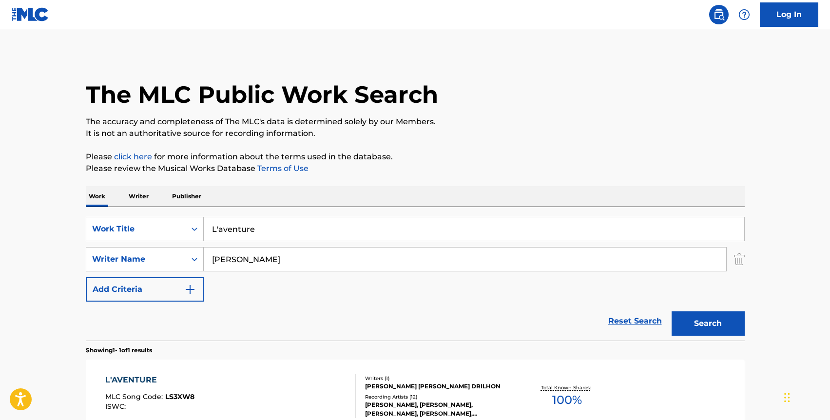
scroll to position [55, 0]
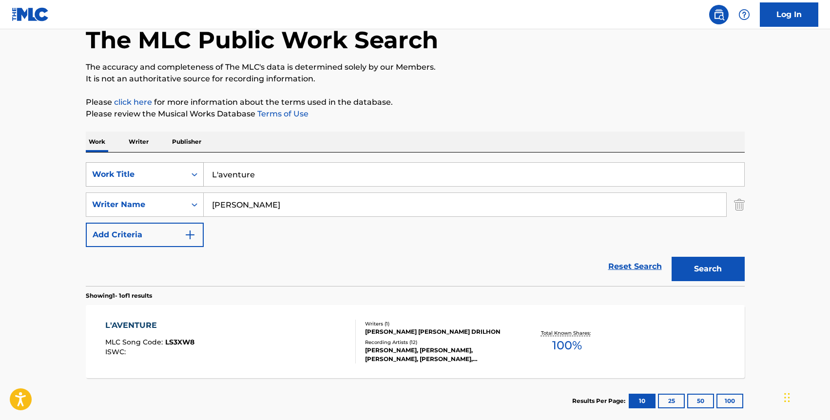
drag, startPoint x: 285, startPoint y: 171, endPoint x: 192, endPoint y: 170, distance: 93.1
click at [192, 170] on div "SearchWithCriteria50859b41-c216-4e39-900b-704d7aa30e3c Work Title L'aventure" at bounding box center [415, 174] width 659 height 24
paste input "La Grille De L'ecol"
type input "La Grille De L'ecole"
click at [672, 257] on button "Search" at bounding box center [708, 269] width 73 height 24
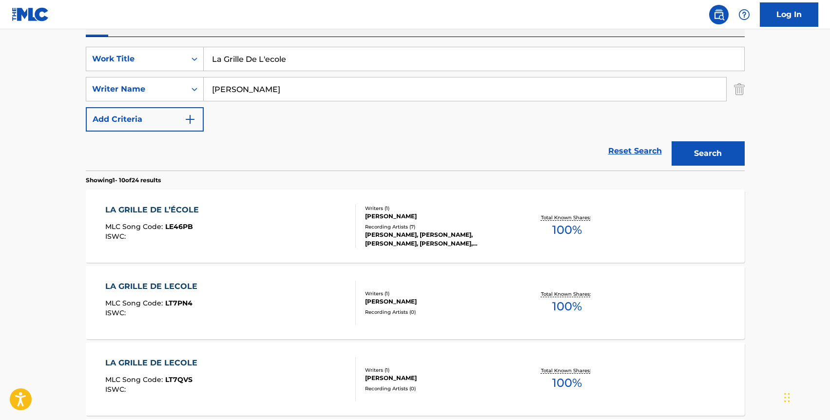
scroll to position [171, 0]
click at [257, 228] on div "LA GRILLE DE L’ÉCOLE MLC Song Code : LE46PB ISWC :" at bounding box center [230, 226] width 250 height 44
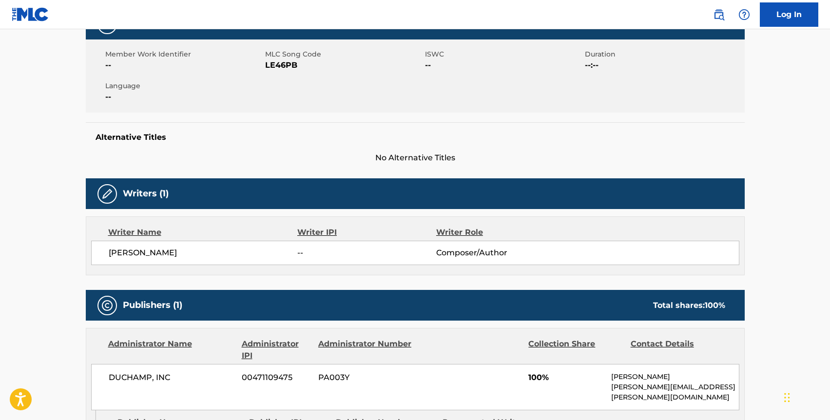
scroll to position [299, 0]
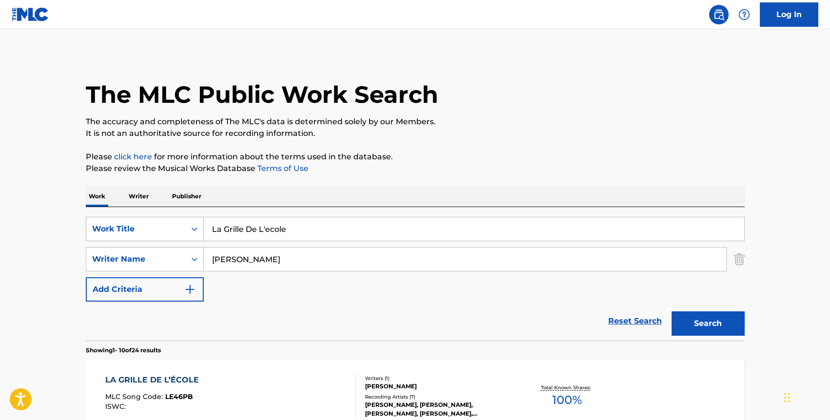
drag, startPoint x: 324, startPoint y: 236, endPoint x: 194, endPoint y: 226, distance: 129.6
click at [194, 226] on div "SearchWithCriteria50859b41-c216-4e39-900b-704d7aa30e3c Work Title La Grille De …" at bounding box center [415, 229] width 659 height 24
paste input "Contraste"
type input "Contraste"
click at [672, 311] on button "Search" at bounding box center [708, 323] width 73 height 24
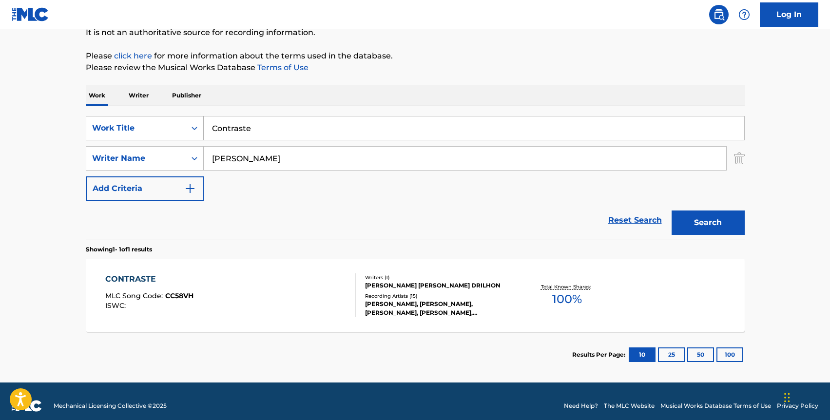
scroll to position [110, 0]
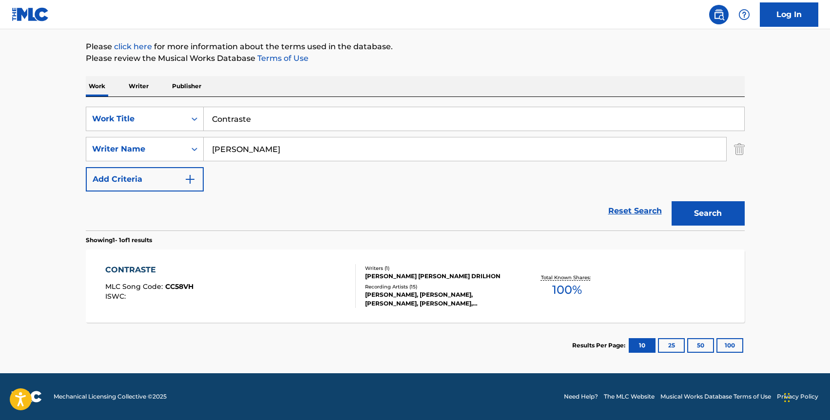
click at [282, 254] on div "CONTRASTE MLC Song Code : CC58VH ISWC : Writers ( 1 ) [PERSON_NAME] [PERSON_NAM…" at bounding box center [415, 286] width 659 height 73
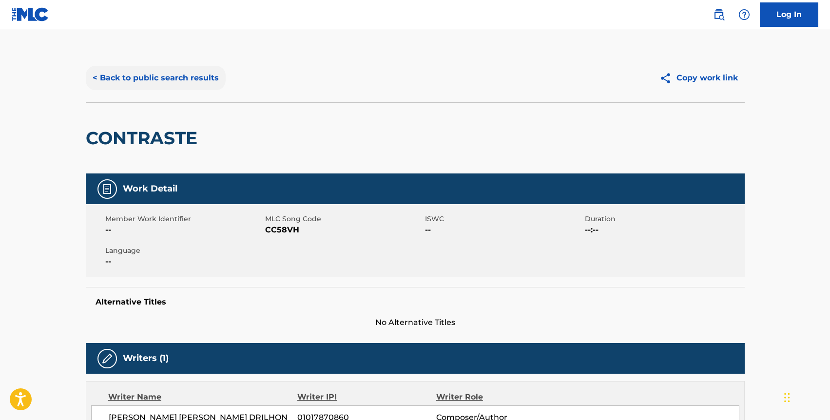
click at [175, 85] on button "< Back to public search results" at bounding box center [156, 78] width 140 height 24
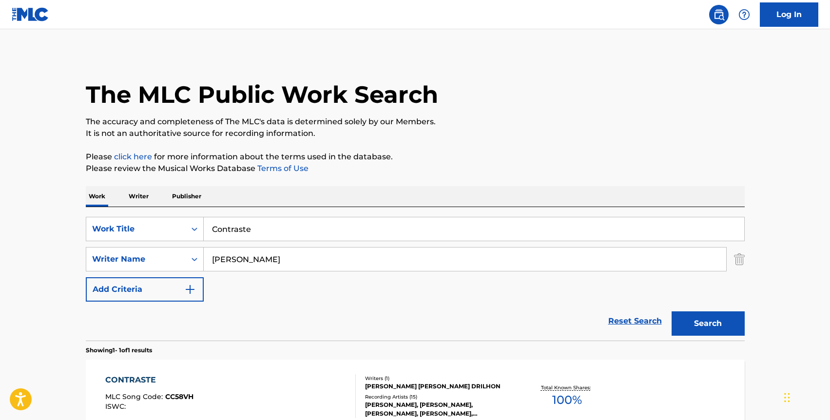
scroll to position [55, 0]
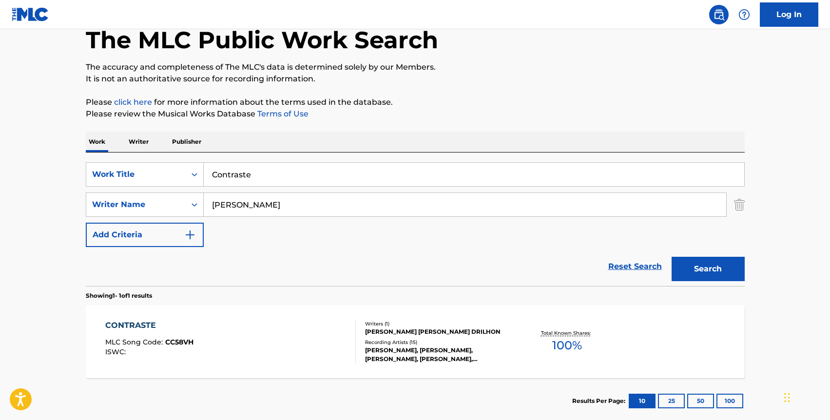
drag, startPoint x: 291, startPoint y: 178, endPoint x: 207, endPoint y: 174, distance: 83.9
click at [207, 174] on input "Contraste" at bounding box center [474, 174] width 540 height 23
paste input "Jan"
type input "[PERSON_NAME]"
click at [672, 257] on button "Search" at bounding box center [708, 269] width 73 height 24
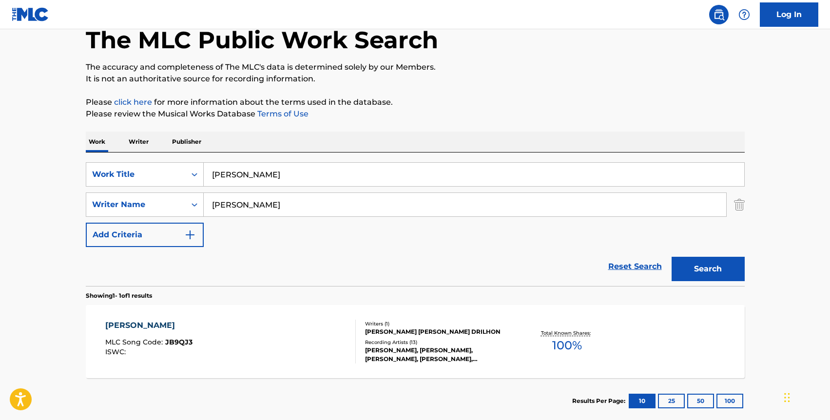
scroll to position [110, 0]
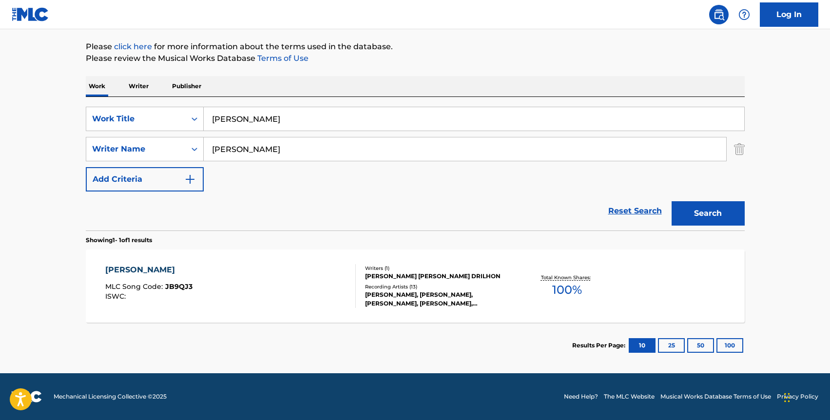
click at [230, 266] on div "[PERSON_NAME] MLC Song Code : JB9QJ3 ISWC :" at bounding box center [230, 286] width 250 height 44
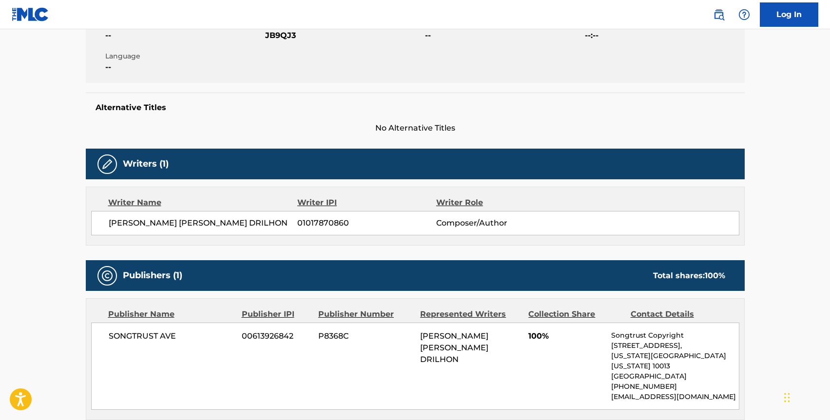
scroll to position [195, 0]
